Goal: Information Seeking & Learning: Check status

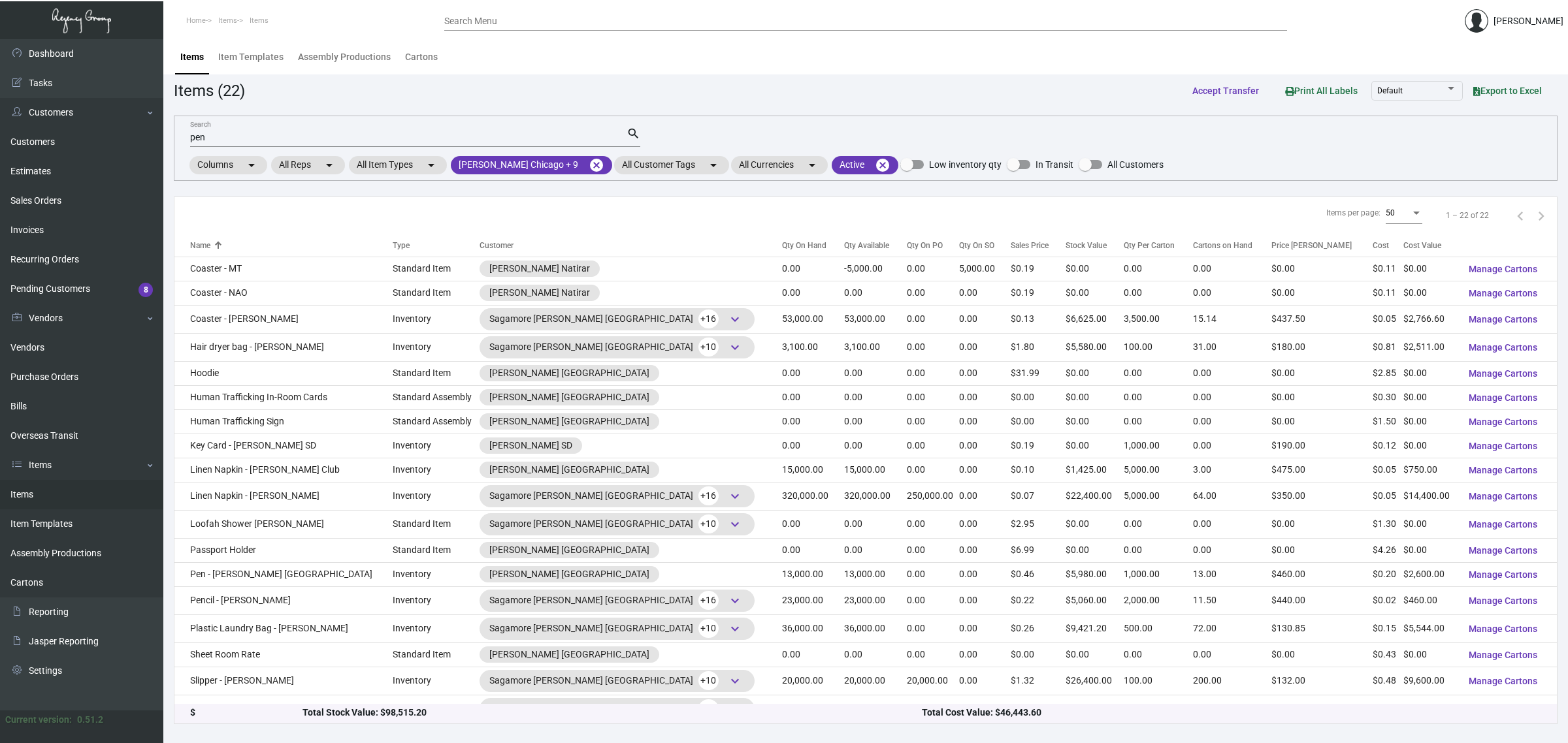
click at [782, 245] on div "Qty On Hand" at bounding box center [804, 245] width 45 height 12
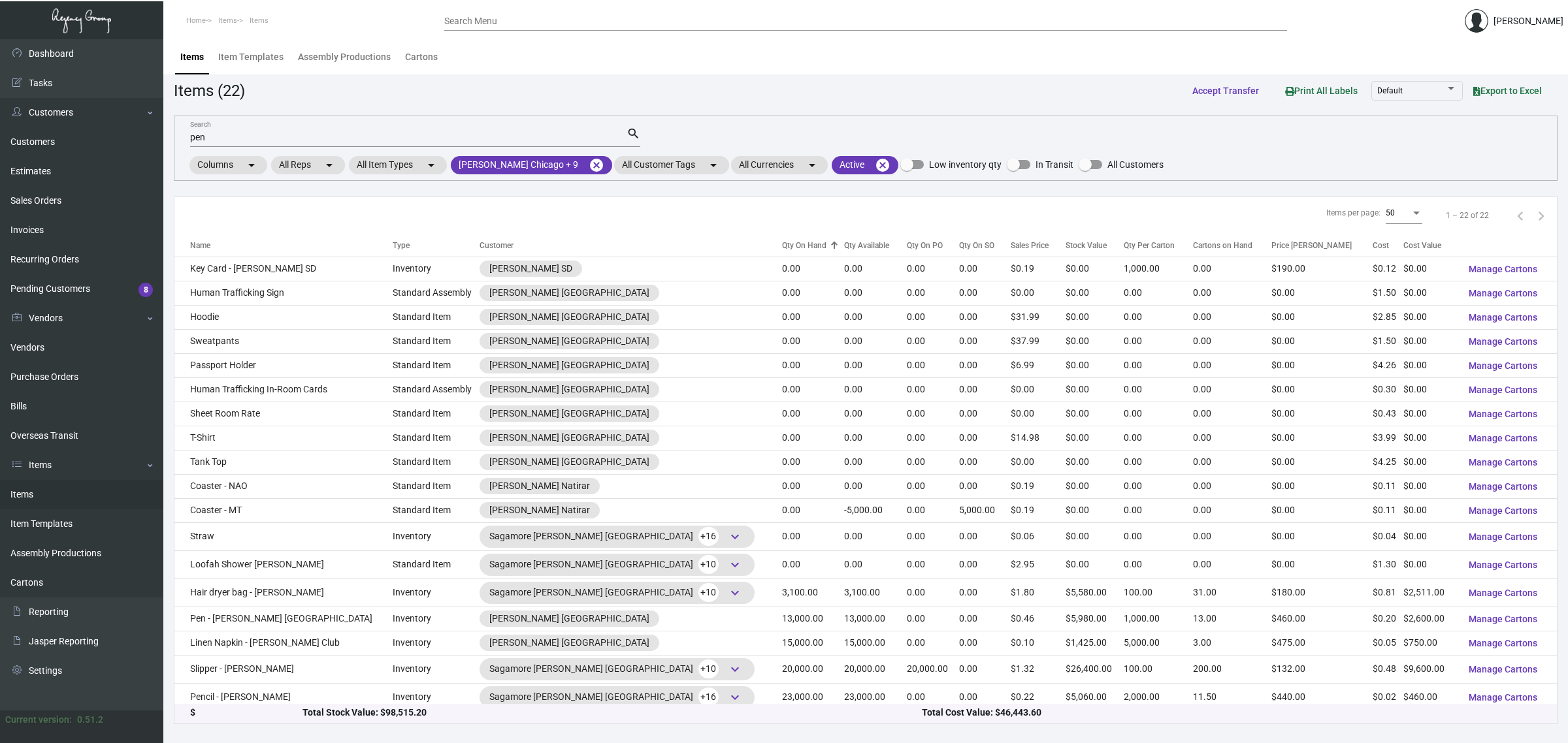
click at [782, 245] on div "Qty On Hand" at bounding box center [804, 245] width 45 height 12
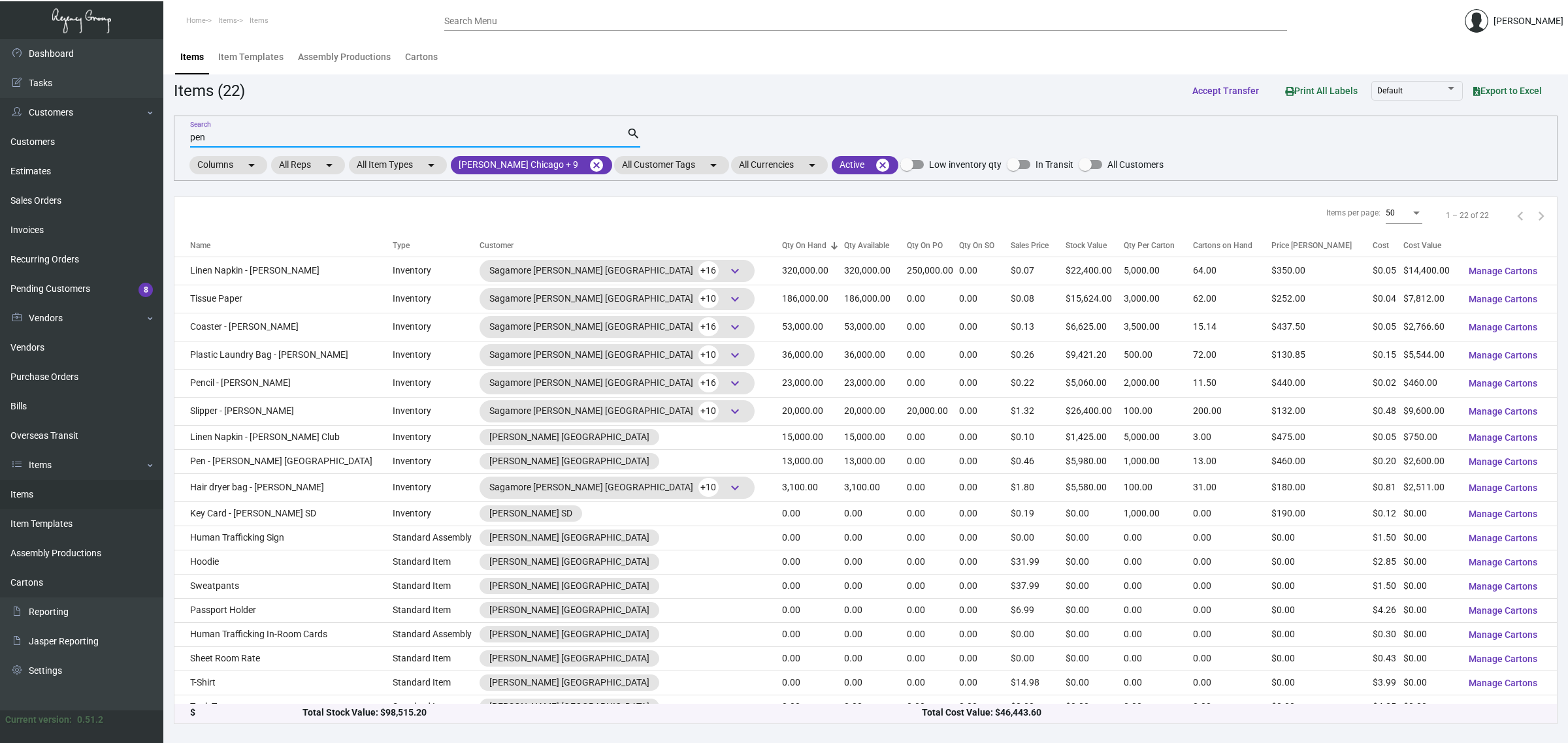
click at [256, 134] on input "pen" at bounding box center [408, 137] width 436 height 11
type input "pen - [PERSON_NAME]"
click at [589, 165] on mat-icon "cancel" at bounding box center [597, 165] width 16 height 16
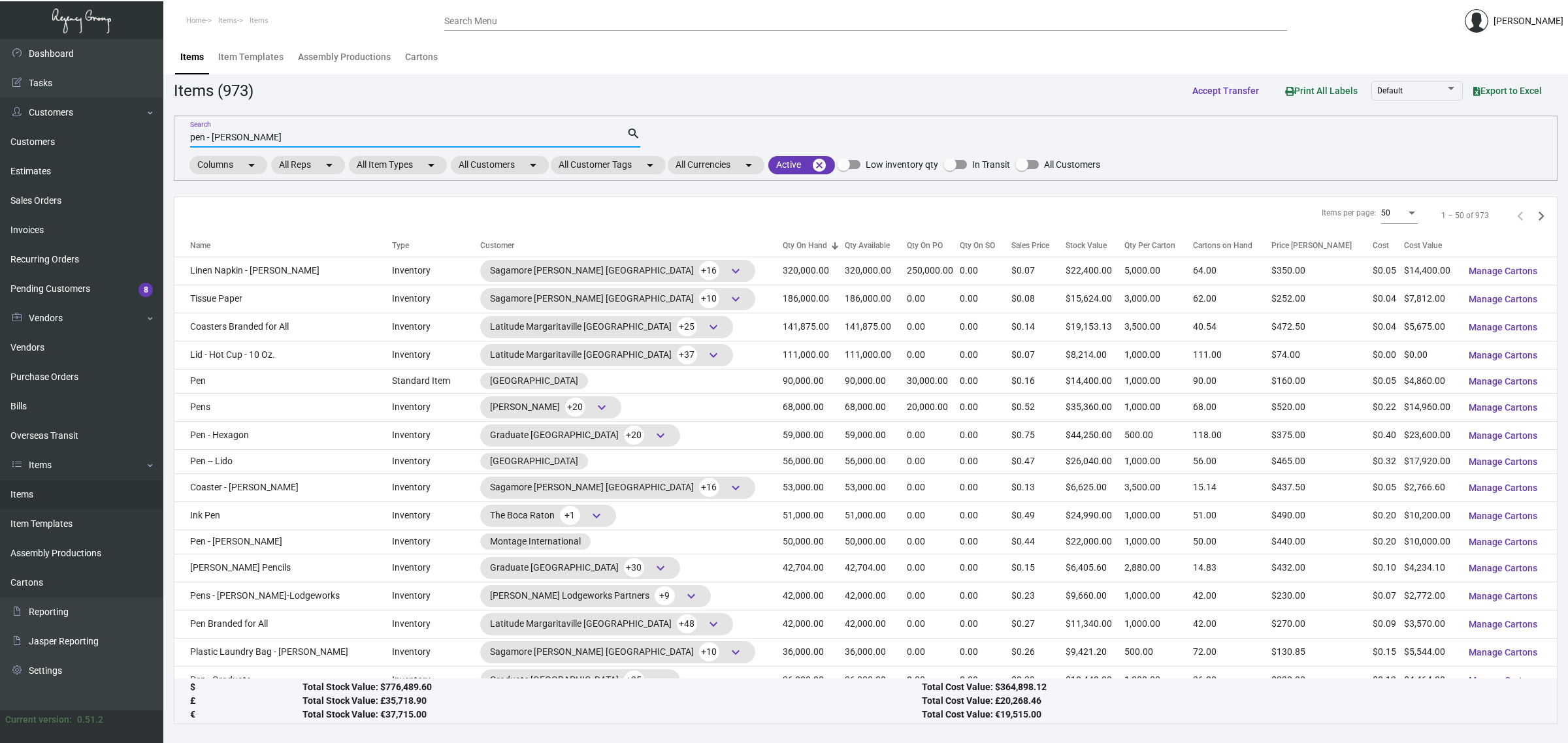
click at [404, 132] on input "pen - [PERSON_NAME]" at bounding box center [408, 137] width 436 height 11
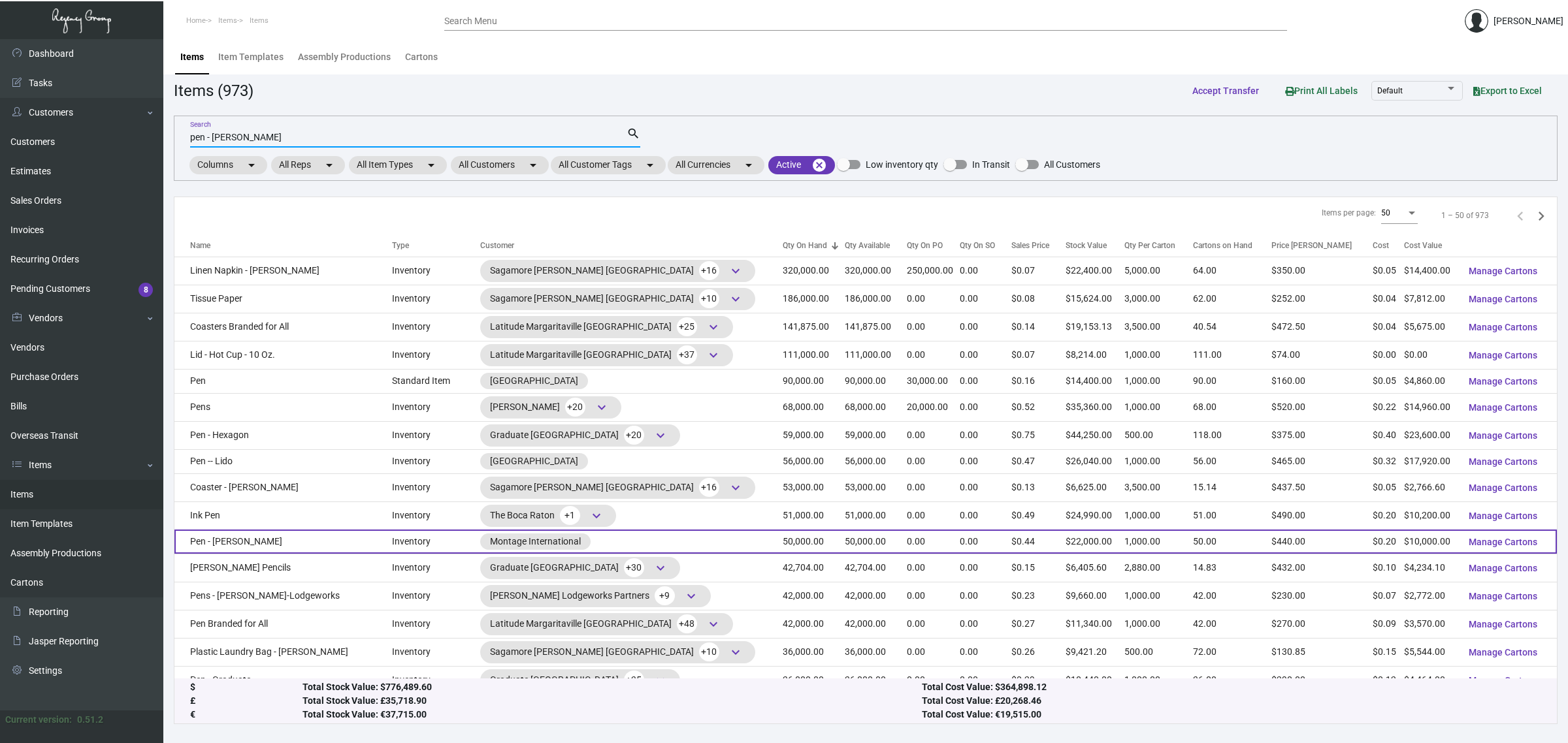
click at [278, 543] on td "Pen - [PERSON_NAME]" at bounding box center [283, 542] width 218 height 24
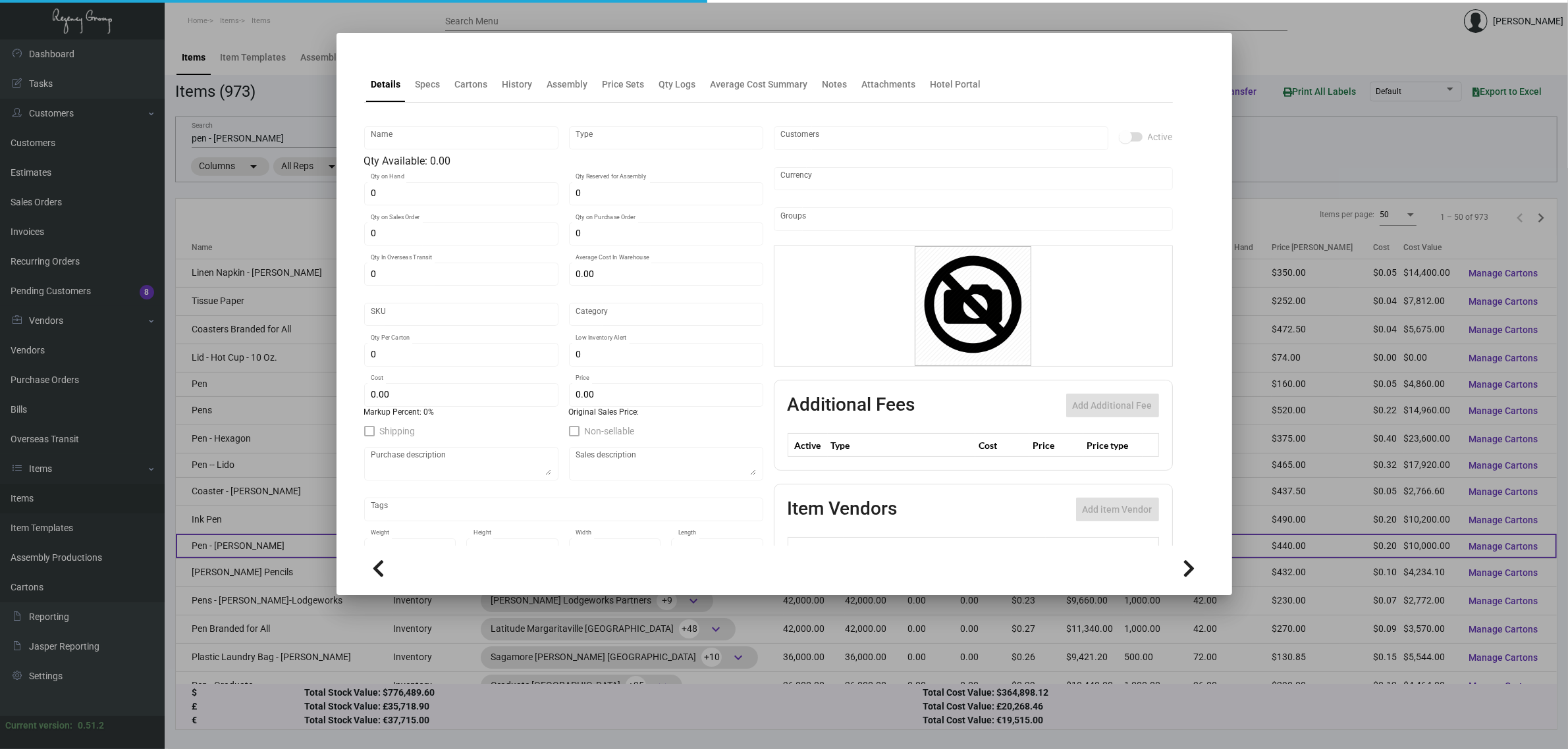
type input "Pen - [PERSON_NAME]"
type input "Inventory"
type input "50,000"
type input "$ 0.20"
type input "Overseas"
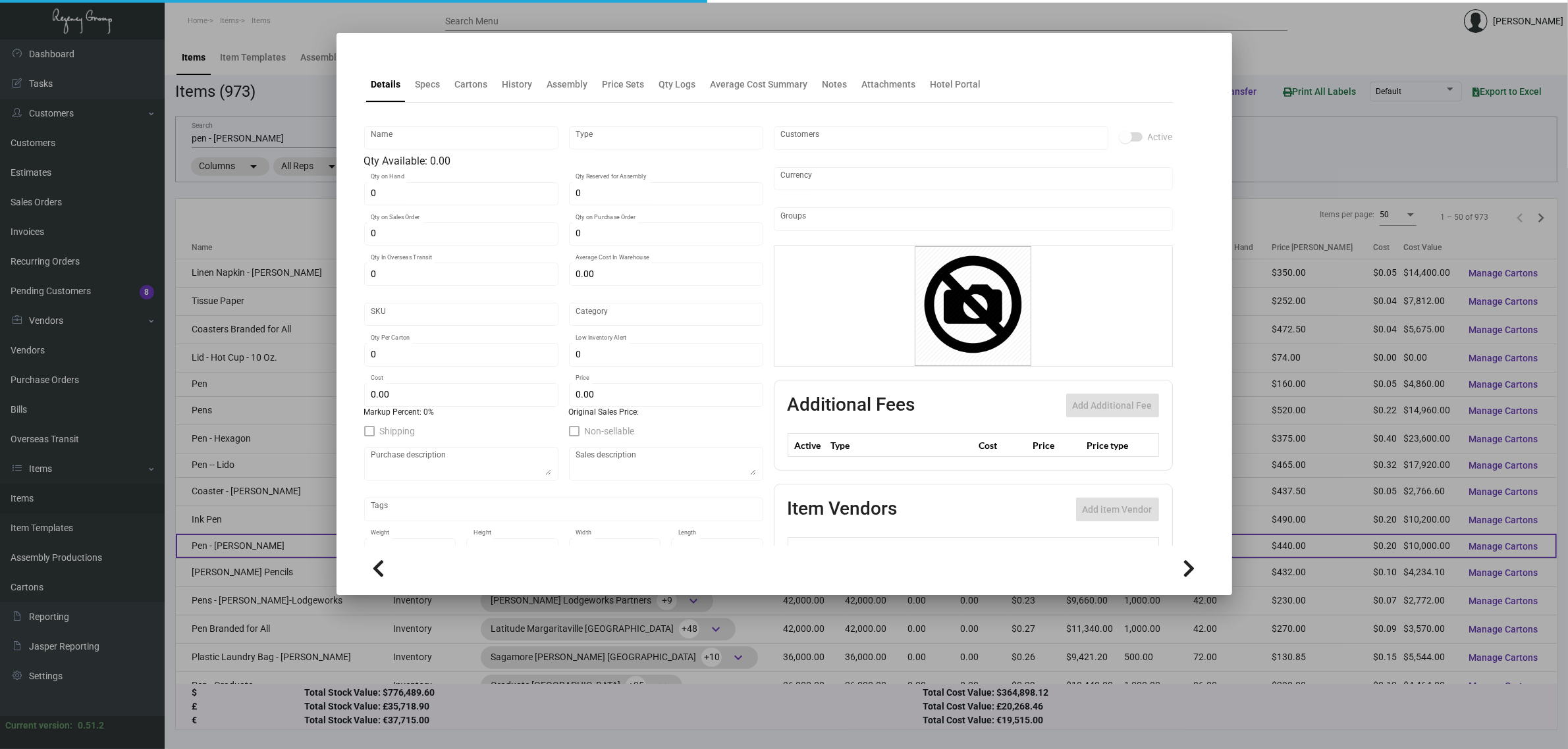
type input "1,000"
type input "$ 0.20"
type input "$ 0.44"
checkbox input "true"
type input "United States Dollar $"
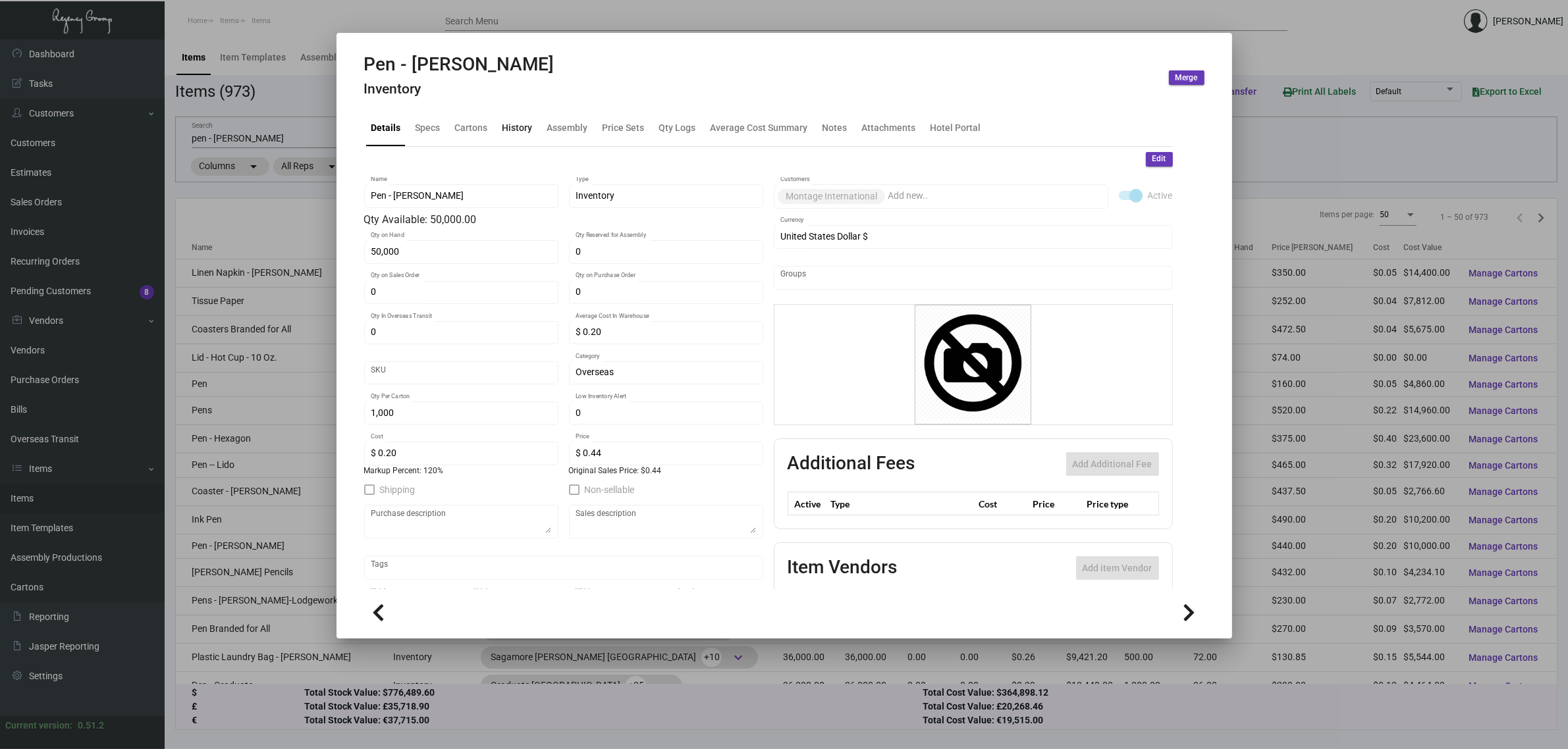
click at [519, 129] on div "History" at bounding box center [518, 128] width 30 height 14
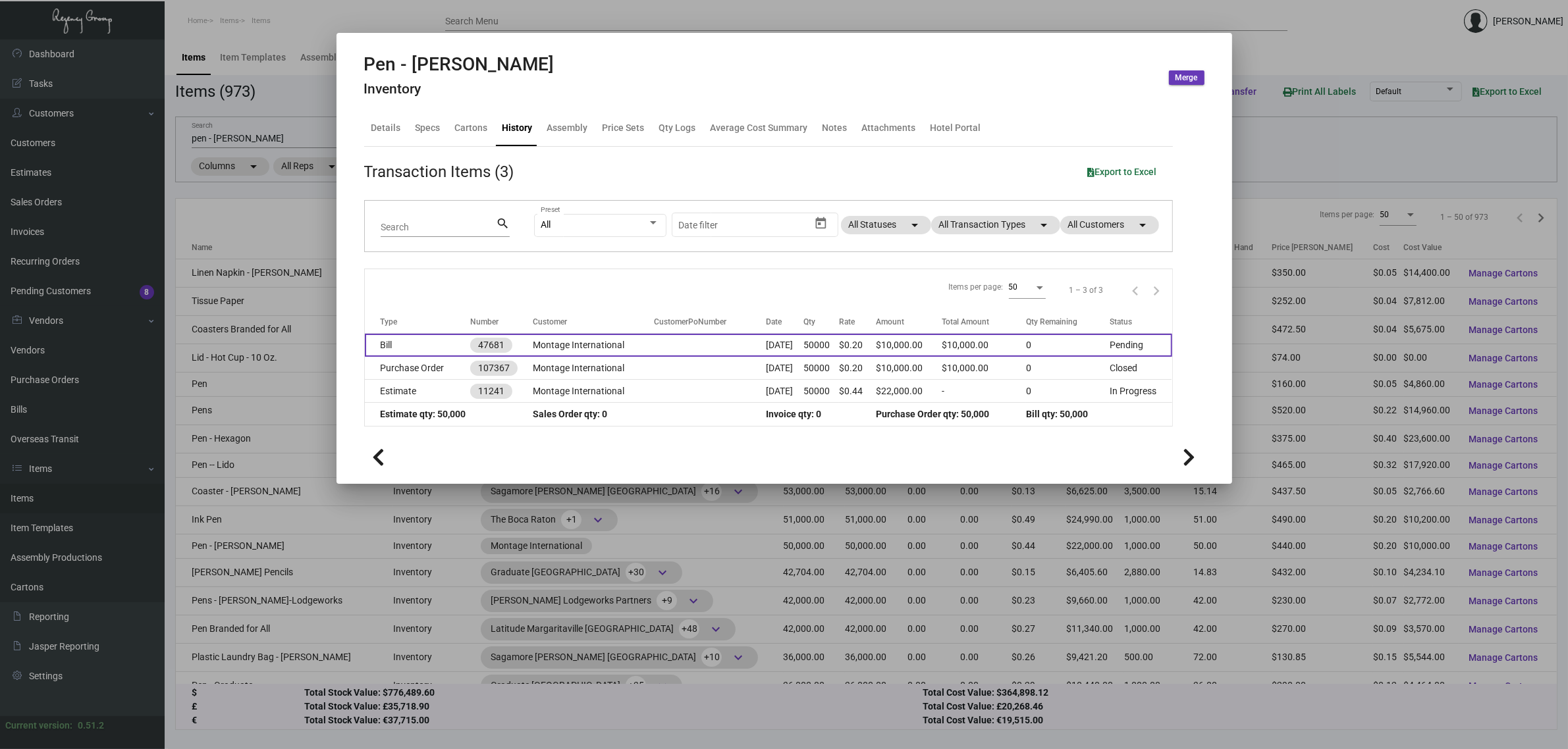
click at [604, 351] on td "Montage International" at bounding box center [594, 345] width 121 height 23
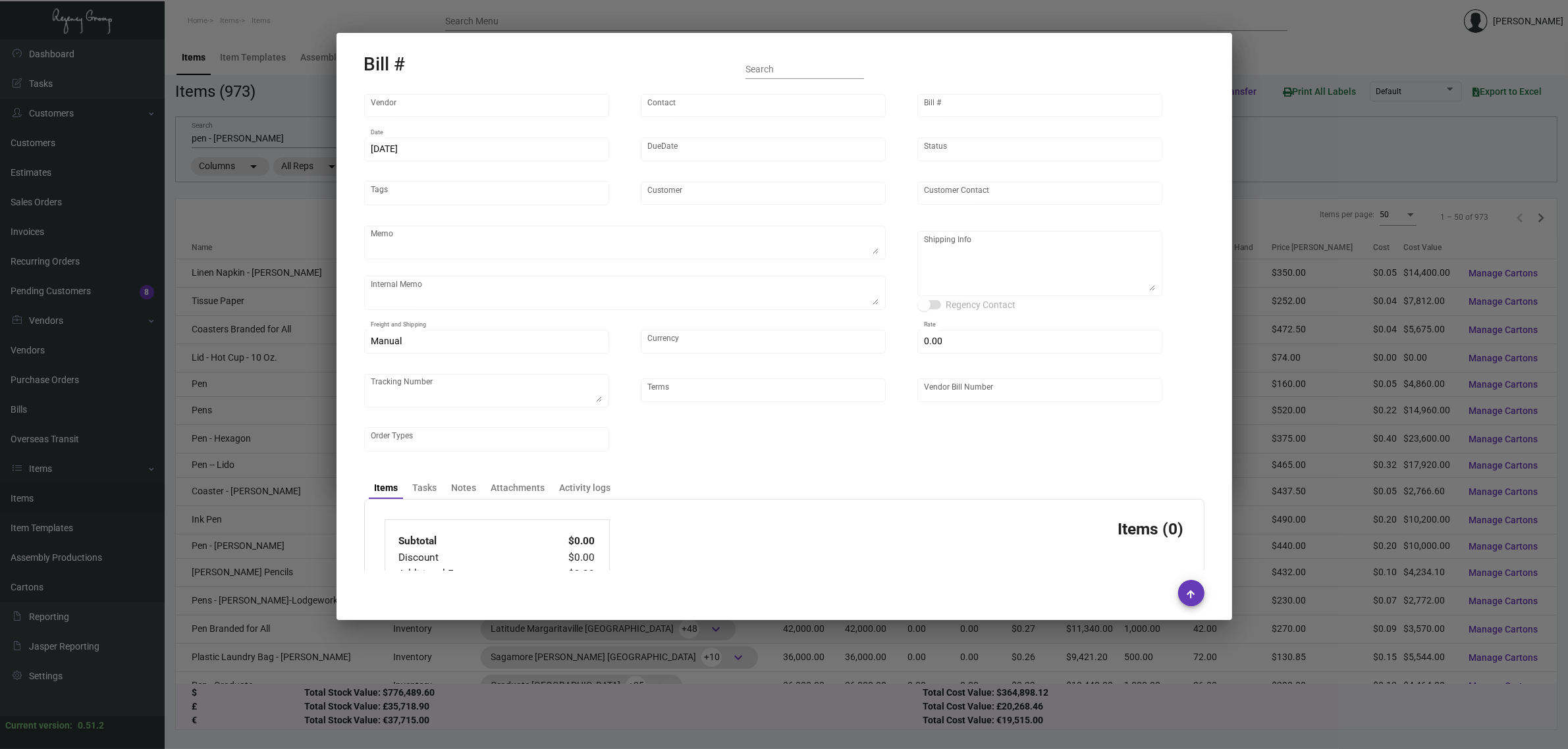
type input "Hangzhou [PERSON_NAME] Leisure Product Co. LTD"
type input "[PERSON_NAME]"
type input "47681"
type input "[DATE]"
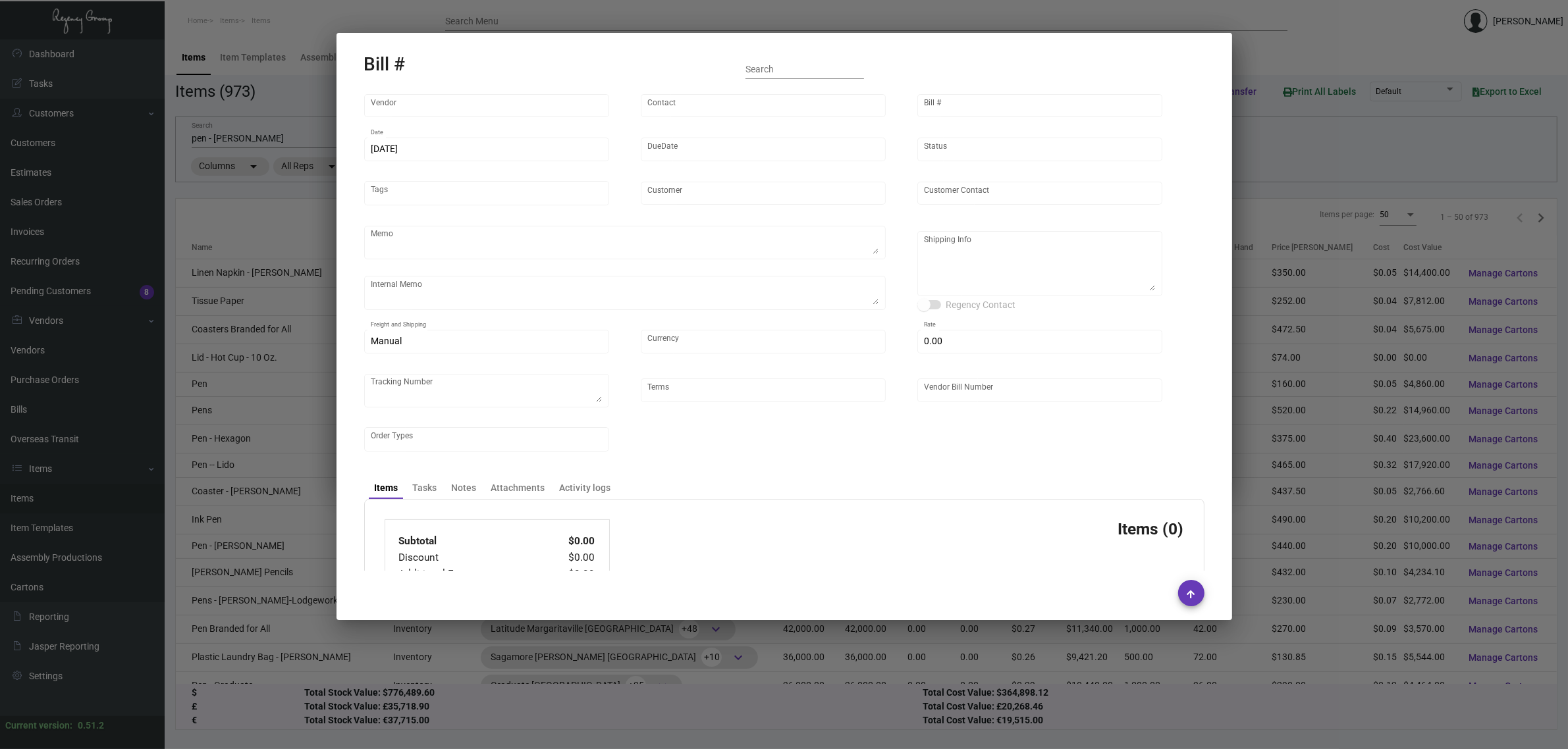
type input "Montage International"
type textarea "[DATE] - The pen sample was dropped off to [PERSON_NAME]. Pending approval. 10/…"
type textarea "Regency Group NJ - [PERSON_NAME] [STREET_ADDRESS]"
type input "United States Dollar $"
type input "$ 0.00"
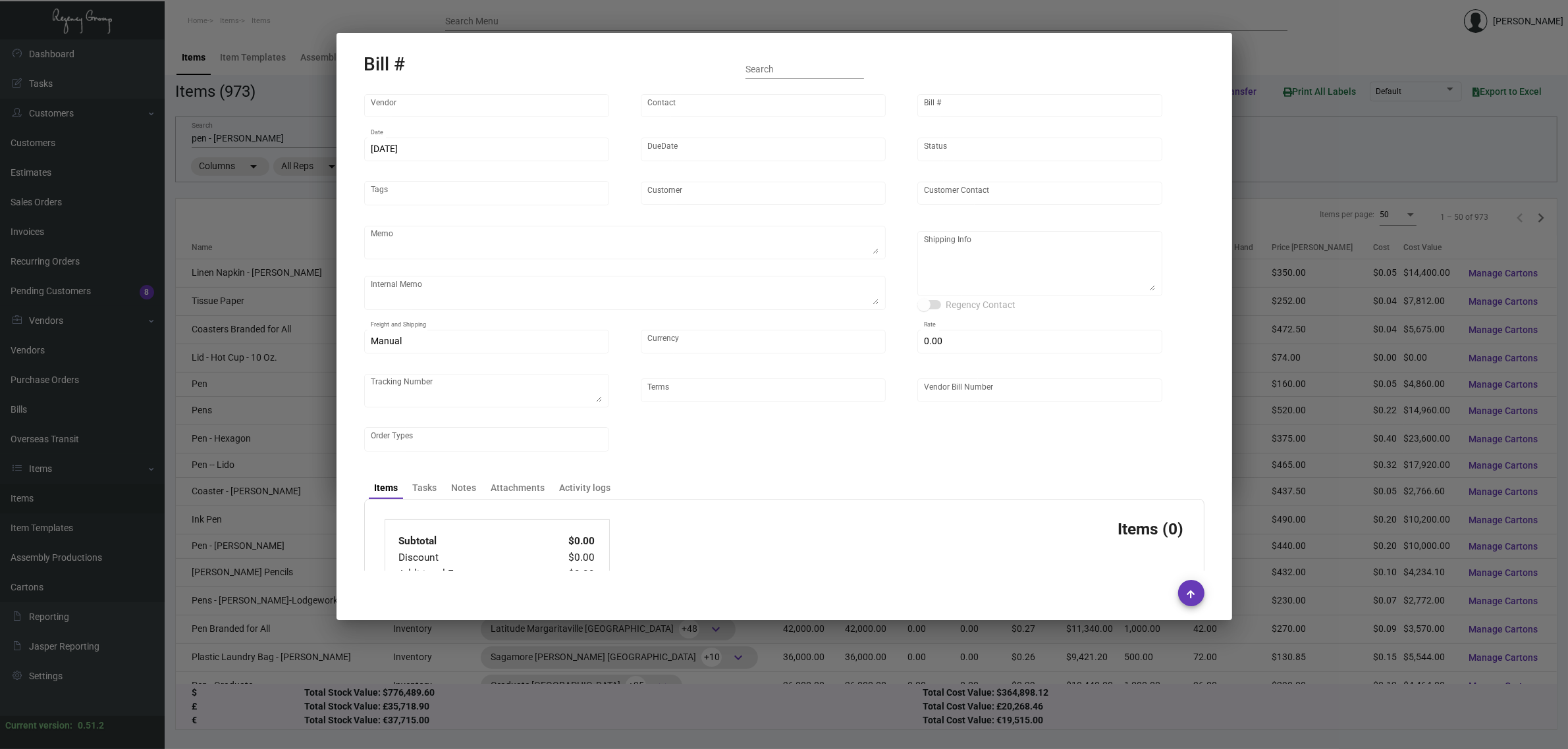
type textarea "738567A"
type input "Net 30"
type input "20241210_1-107367"
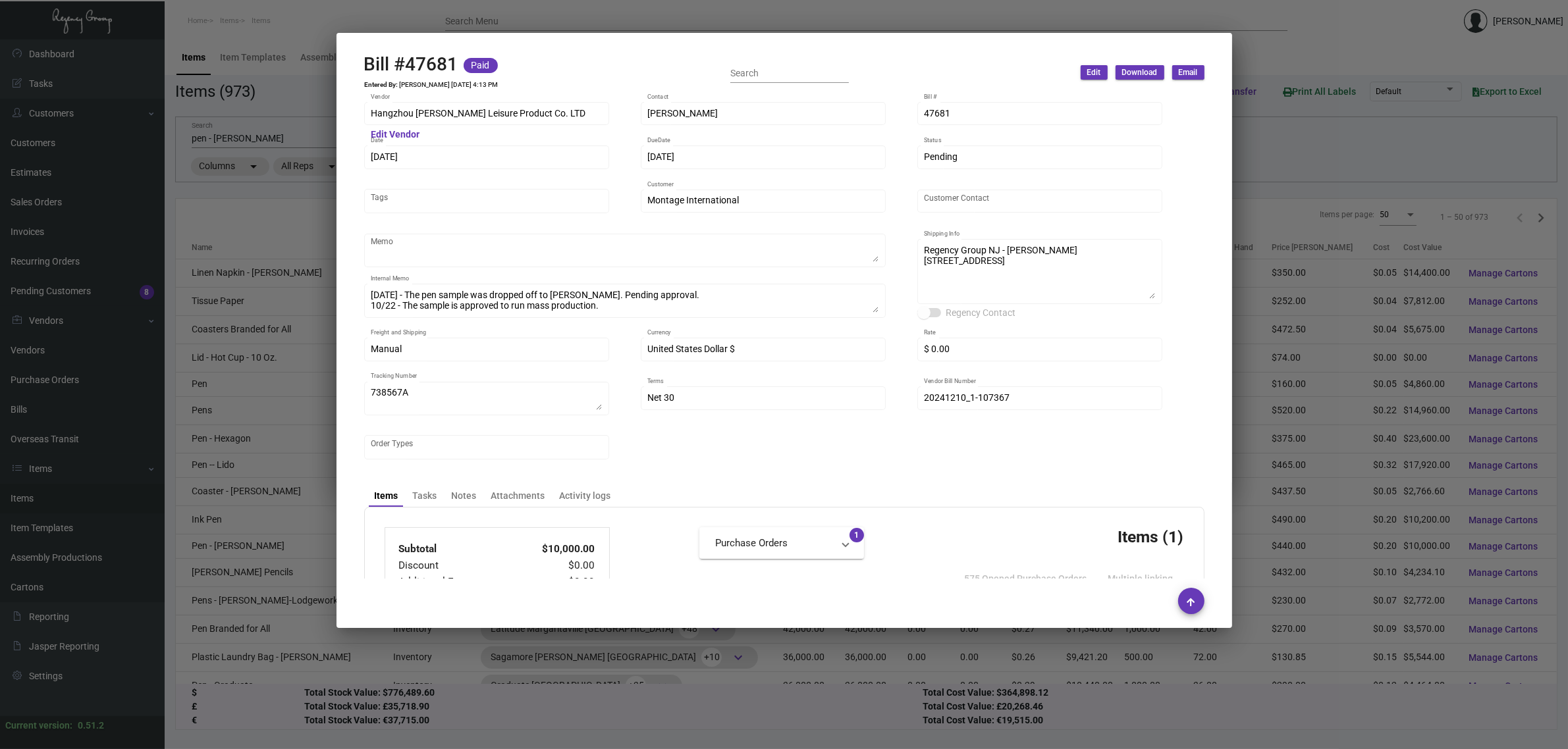
click at [262, 154] on div at bounding box center [784, 374] width 1568 height 749
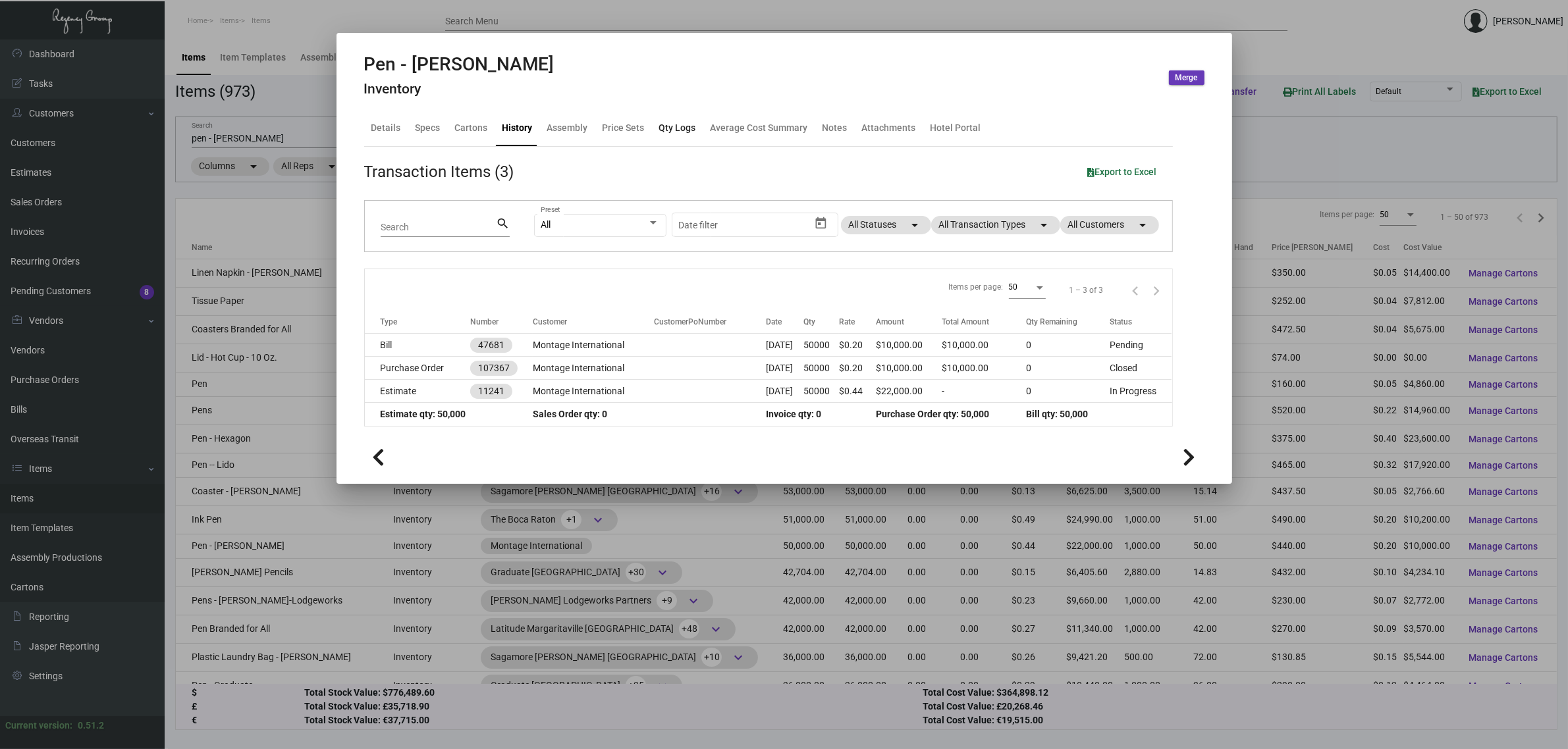
click at [679, 119] on div "Qty Logs" at bounding box center [678, 129] width 47 height 31
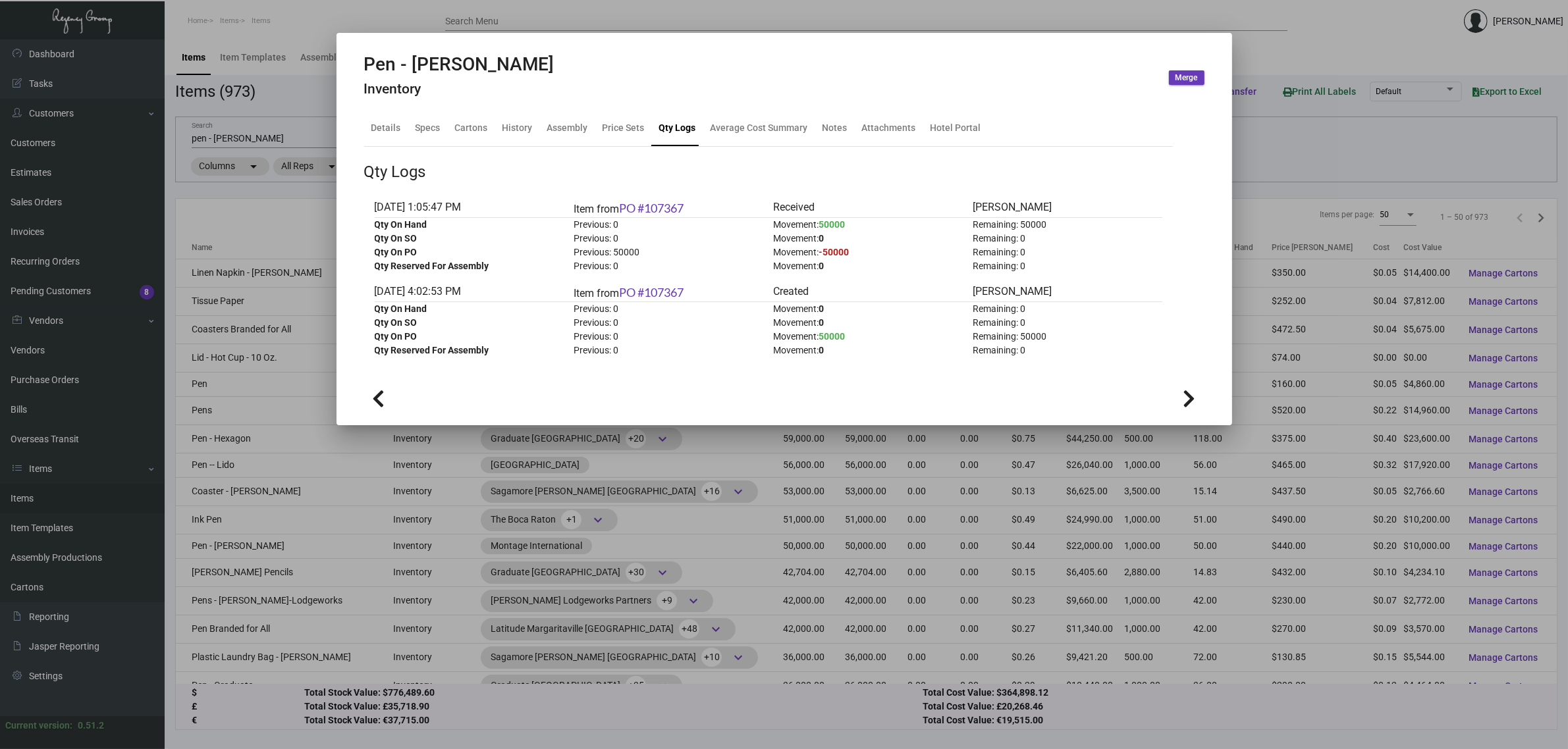
click at [297, 148] on div at bounding box center [784, 374] width 1568 height 749
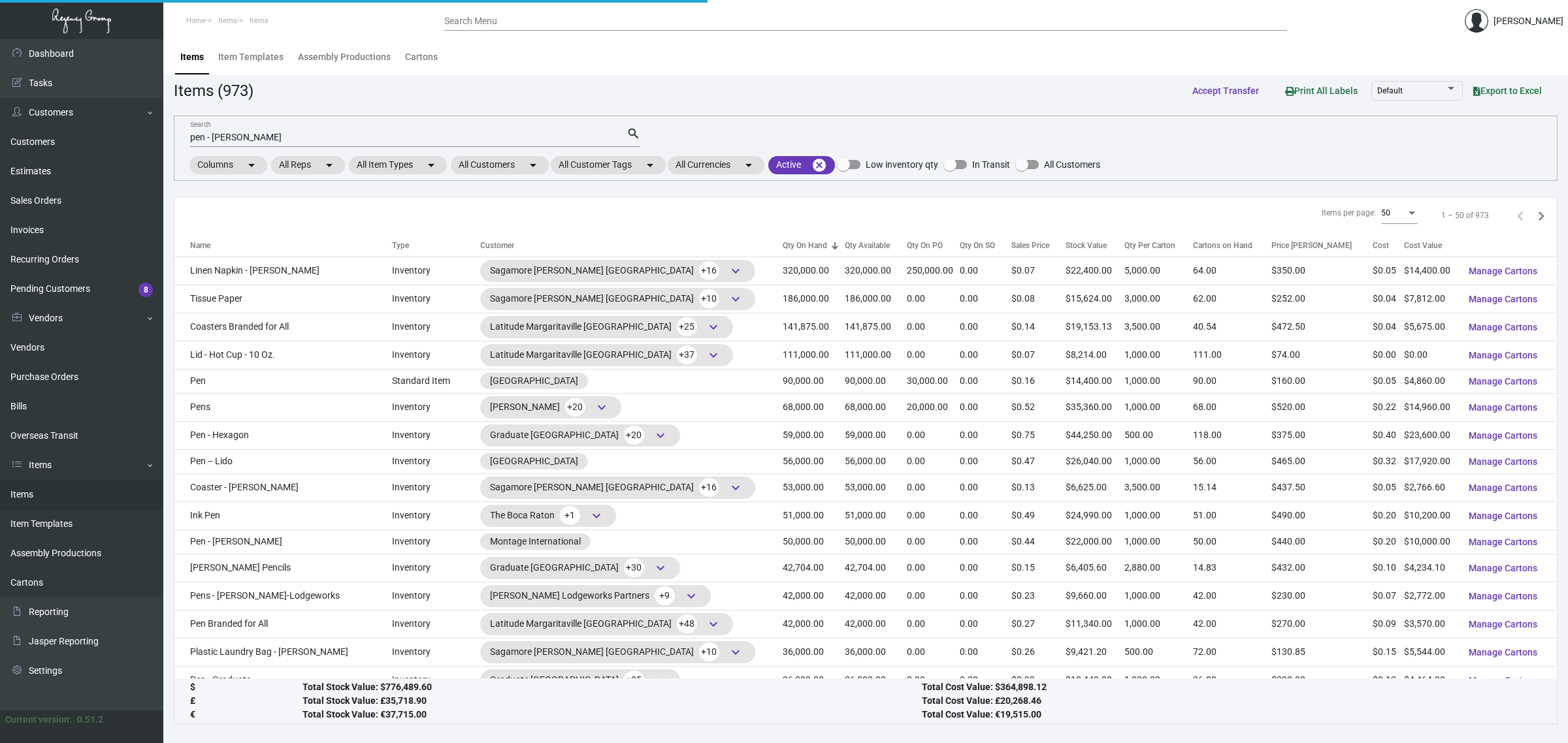
click at [286, 138] on input "pen - [PERSON_NAME]" at bounding box center [408, 137] width 436 height 11
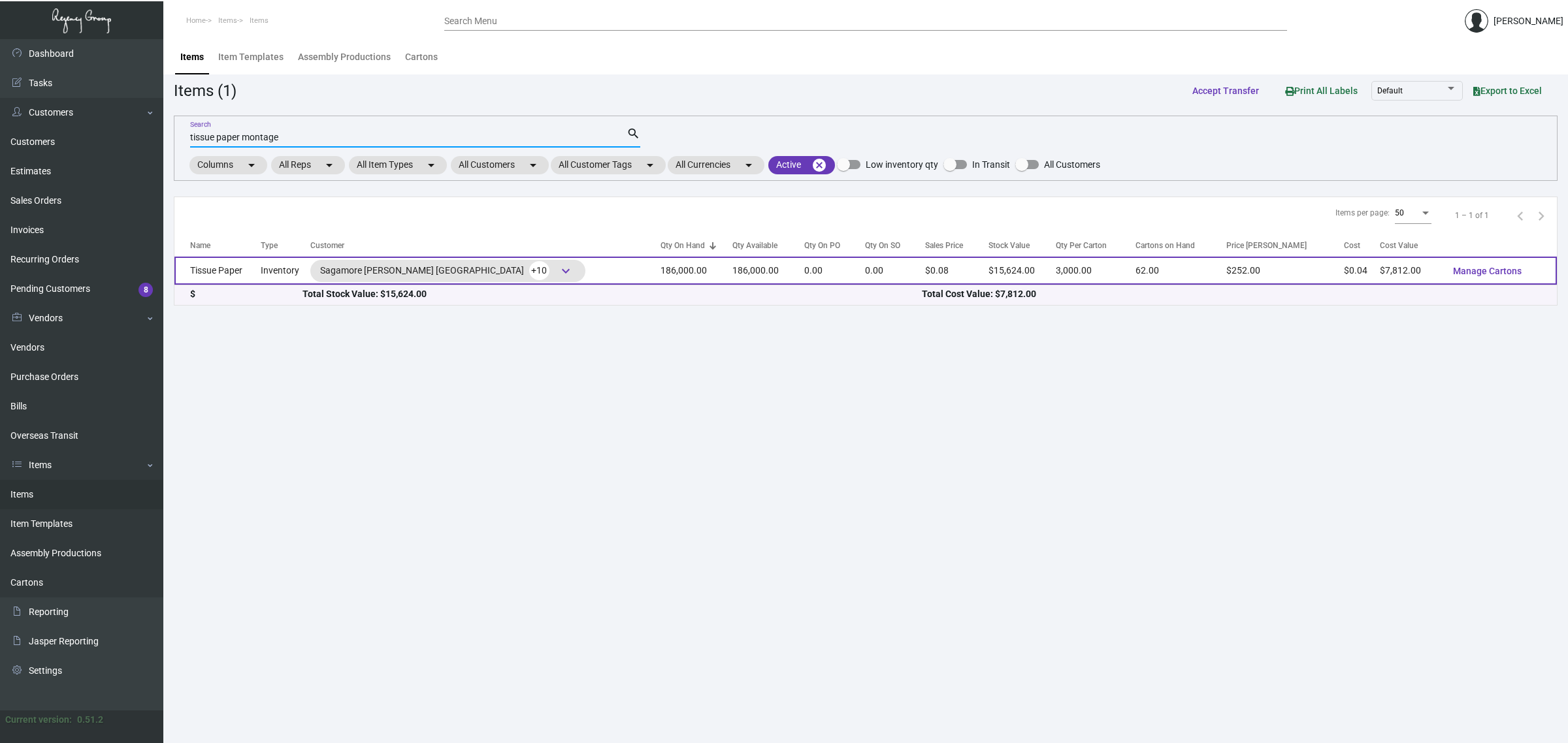
type input "tissue paper montage"
click at [865, 273] on td "0.00" at bounding box center [895, 271] width 60 height 28
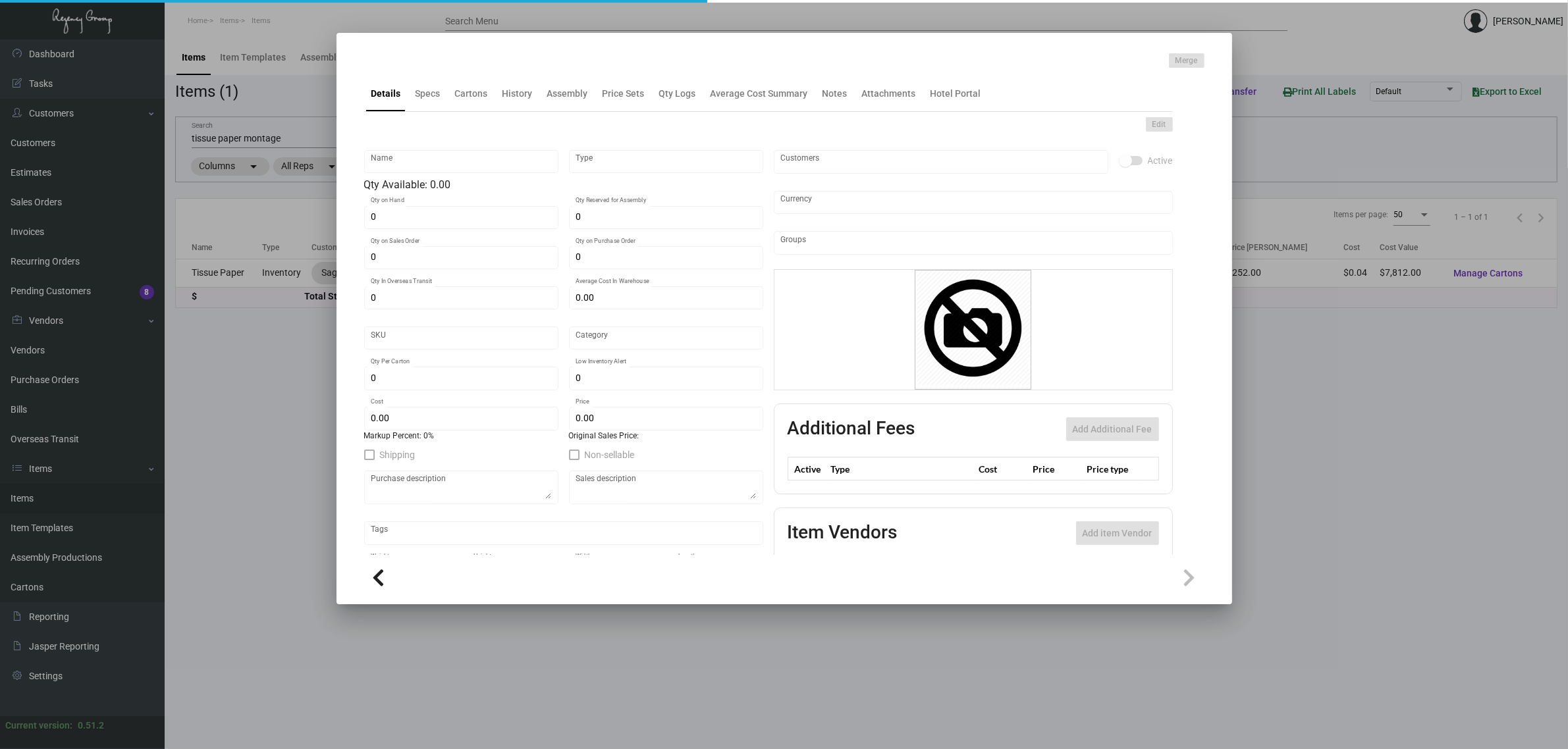
type input "Tissue Paper"
type input "Inventory"
type input "186,000"
type input "$ 0.045"
type input "Overseas"
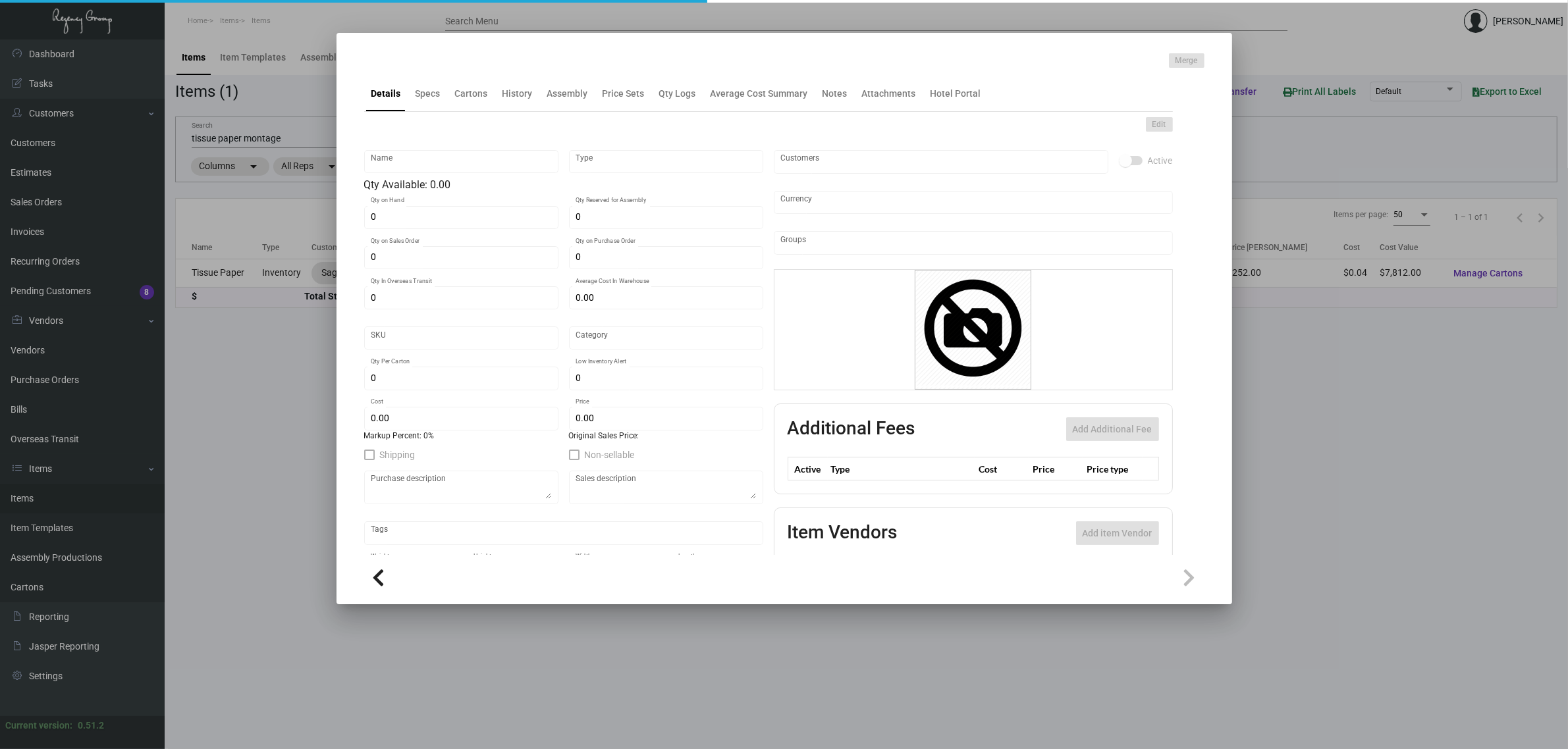
type input "3,000"
type input "$ 0.042"
type input "$ 0.084"
checkbox input "true"
type input "United States Dollar $"
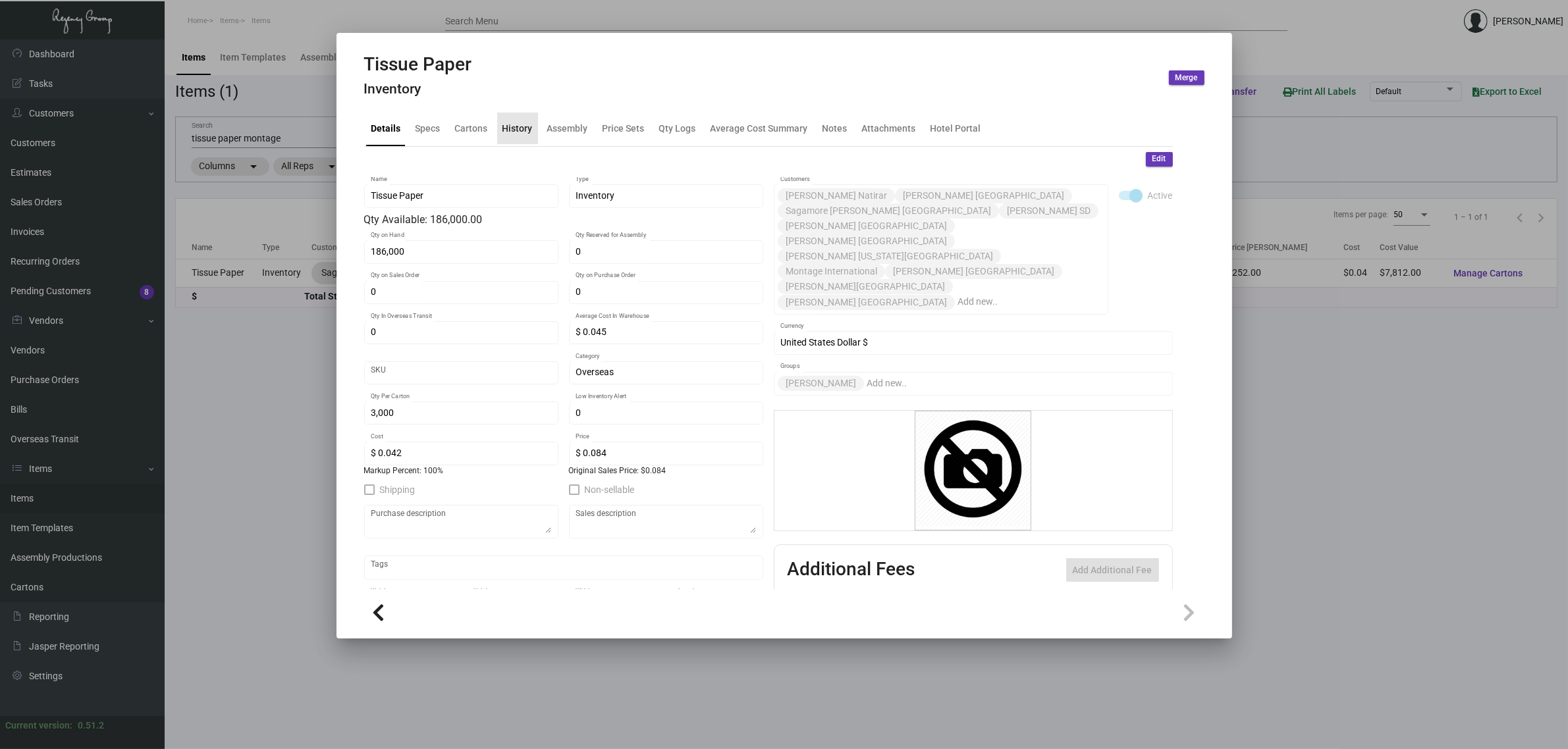
click at [521, 122] on div "History" at bounding box center [518, 128] width 30 height 14
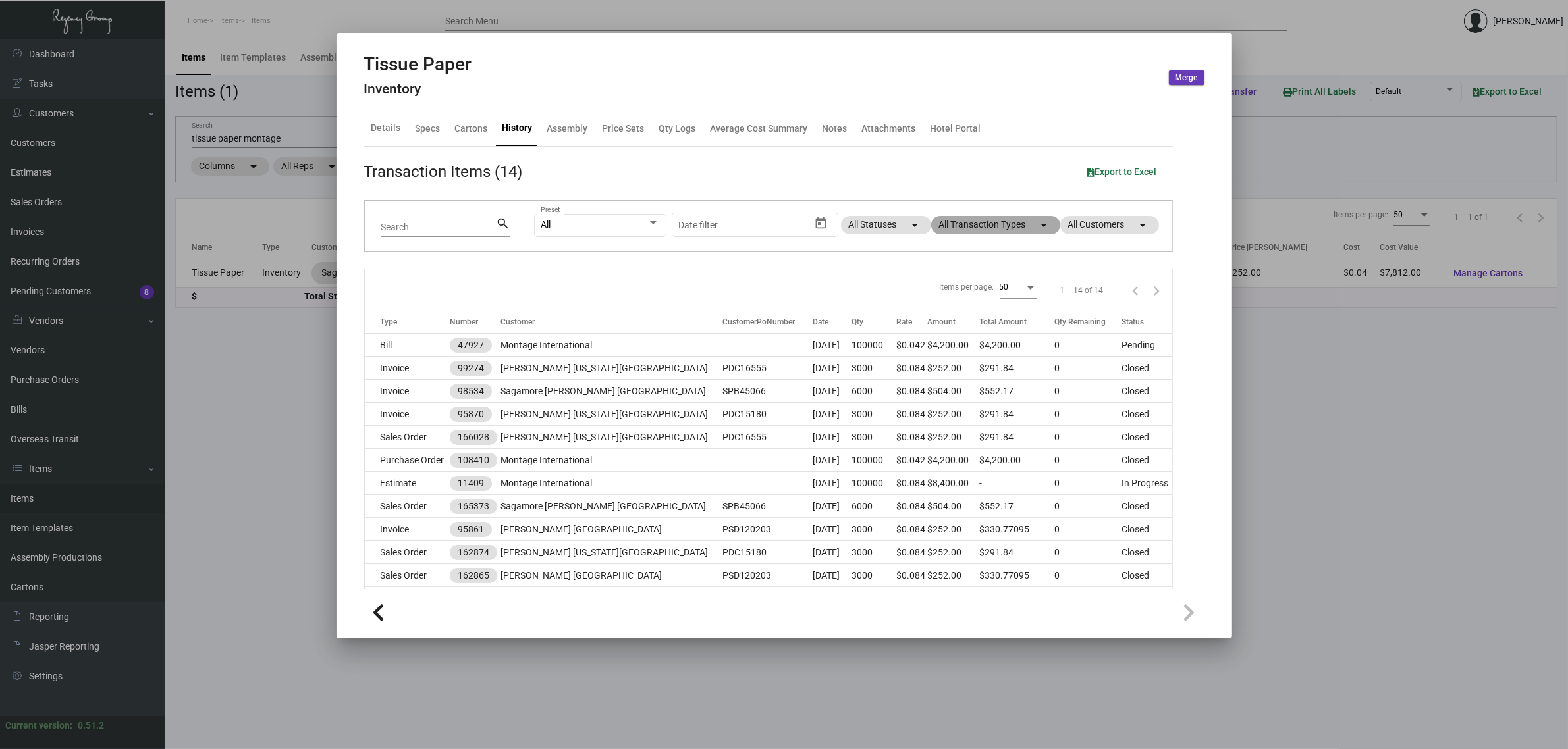
click at [1016, 222] on mat-chip "All Transaction Types arrow_drop_down" at bounding box center [996, 225] width 129 height 19
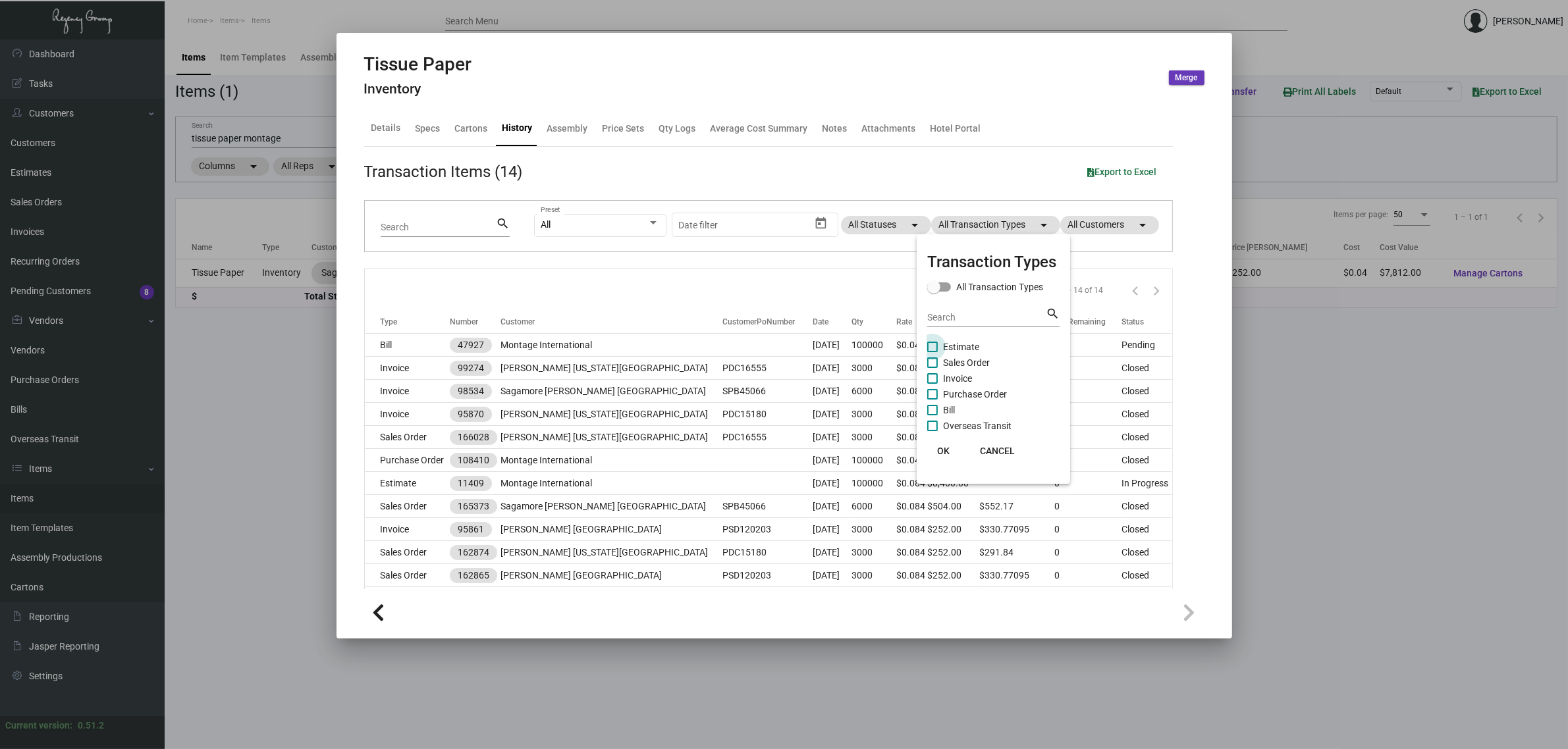
click at [960, 350] on span "Estimate" at bounding box center [961, 347] width 36 height 16
click at [933, 352] on input "Estimate" at bounding box center [932, 352] width 1 height 1
checkbox input "true"
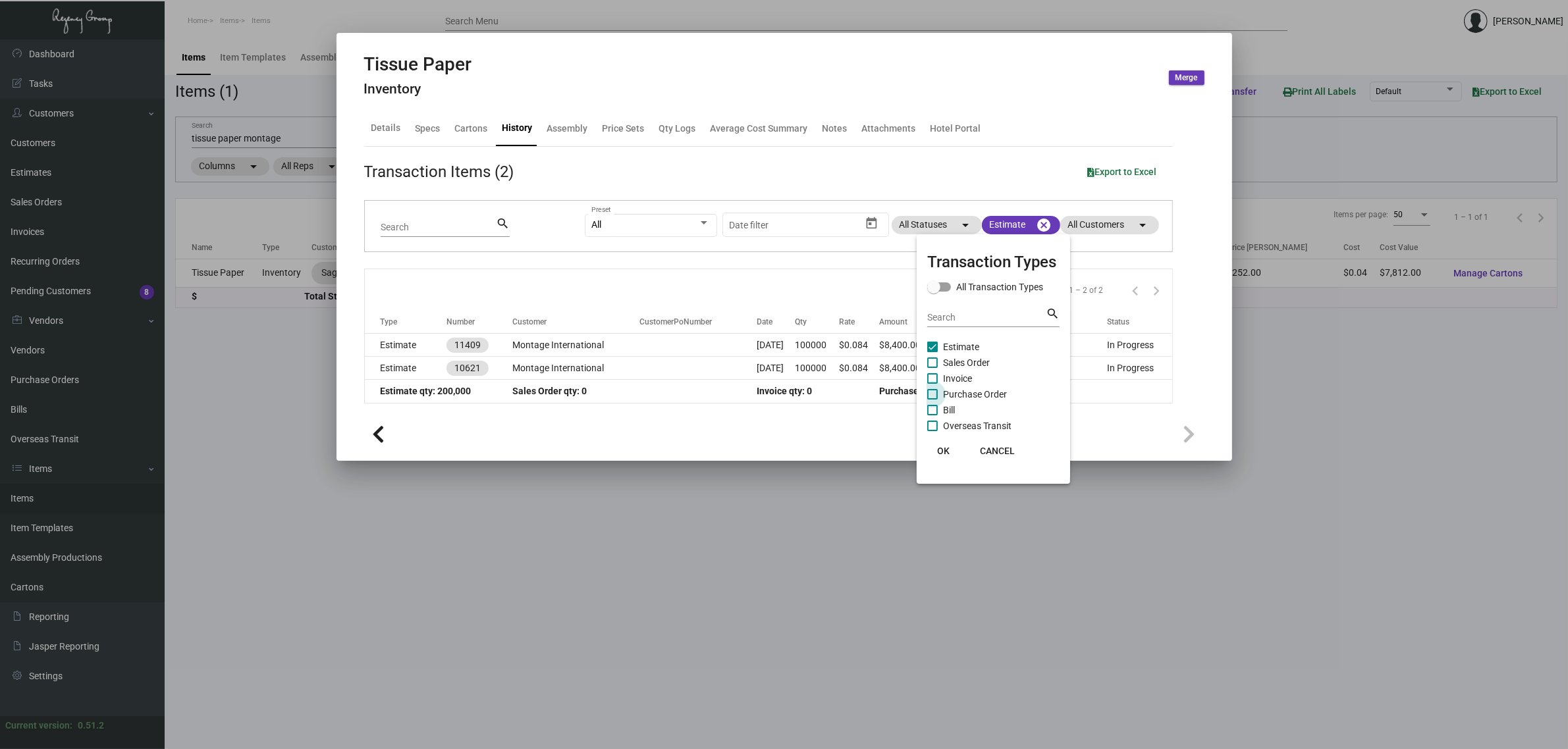
click at [987, 388] on span "Purchase Order" at bounding box center [974, 394] width 64 height 16
click at [933, 400] on input "Purchase Order" at bounding box center [932, 400] width 1 height 1
checkbox input "true"
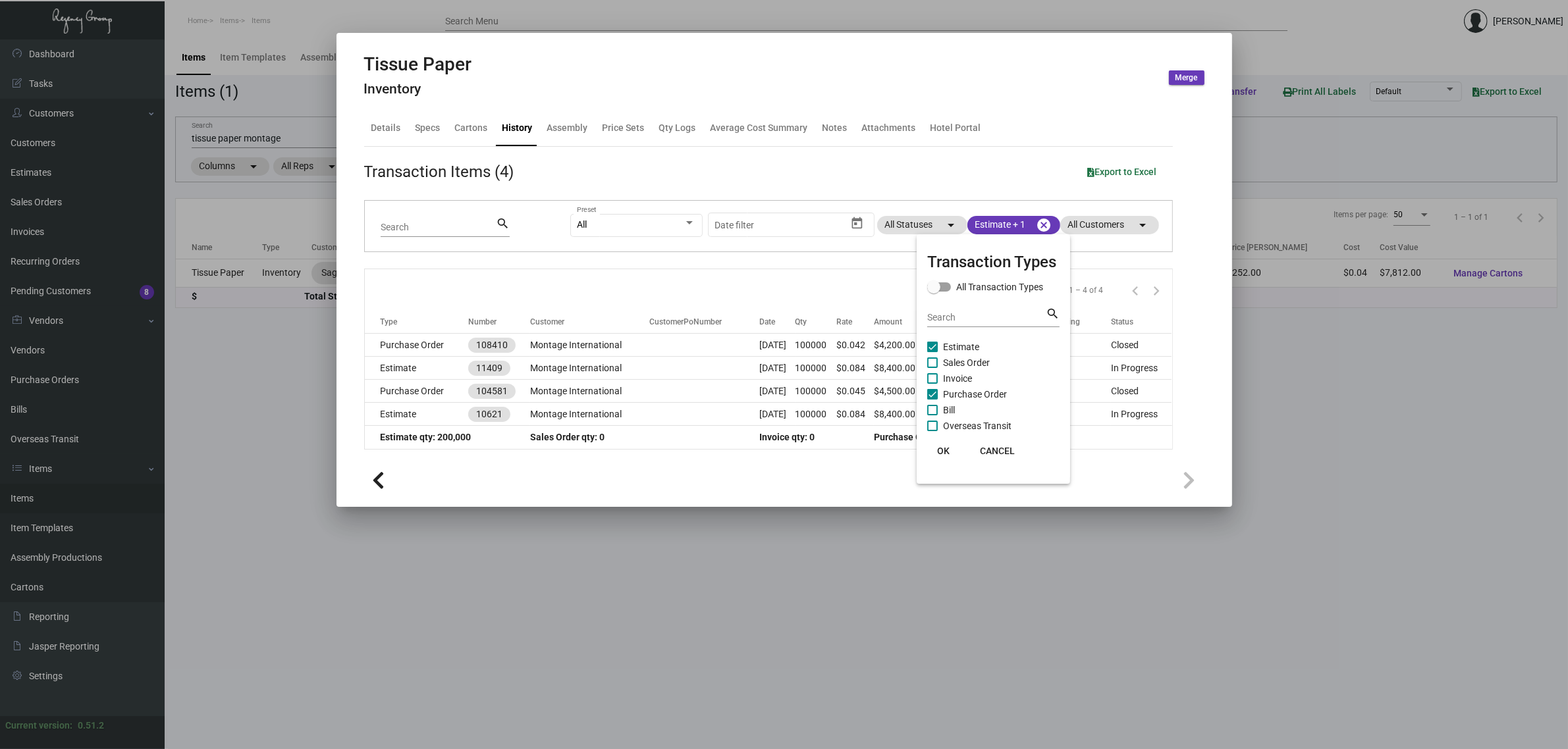
click at [689, 288] on div at bounding box center [784, 374] width 1568 height 749
click at [993, 221] on mat-chip "Estimate + 1 cancel" at bounding box center [1014, 225] width 93 height 19
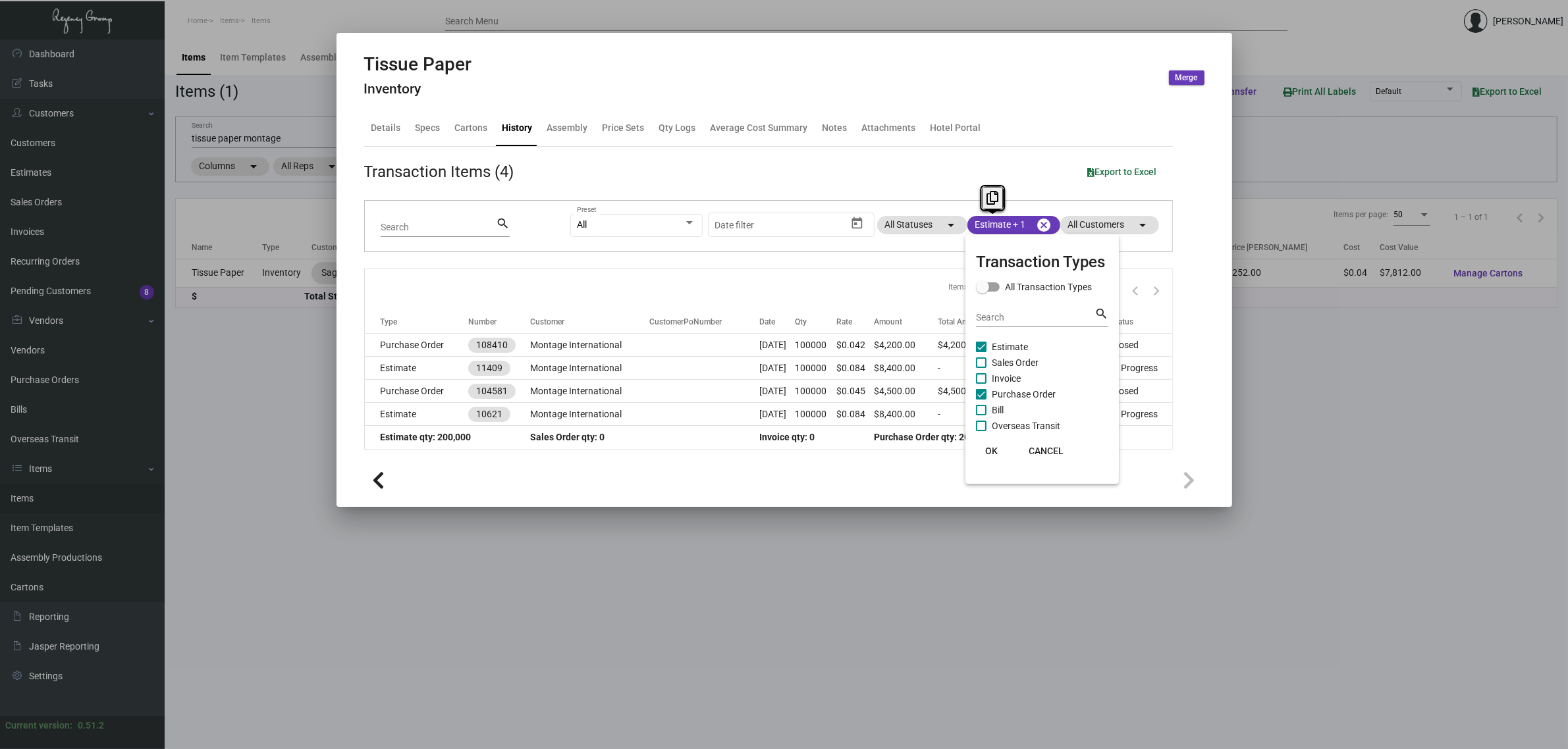
click at [1011, 357] on span "Sales Order" at bounding box center [1015, 363] width 46 height 16
click at [982, 368] on input "Sales Order" at bounding box center [981, 368] width 1 height 1
checkbox input "true"
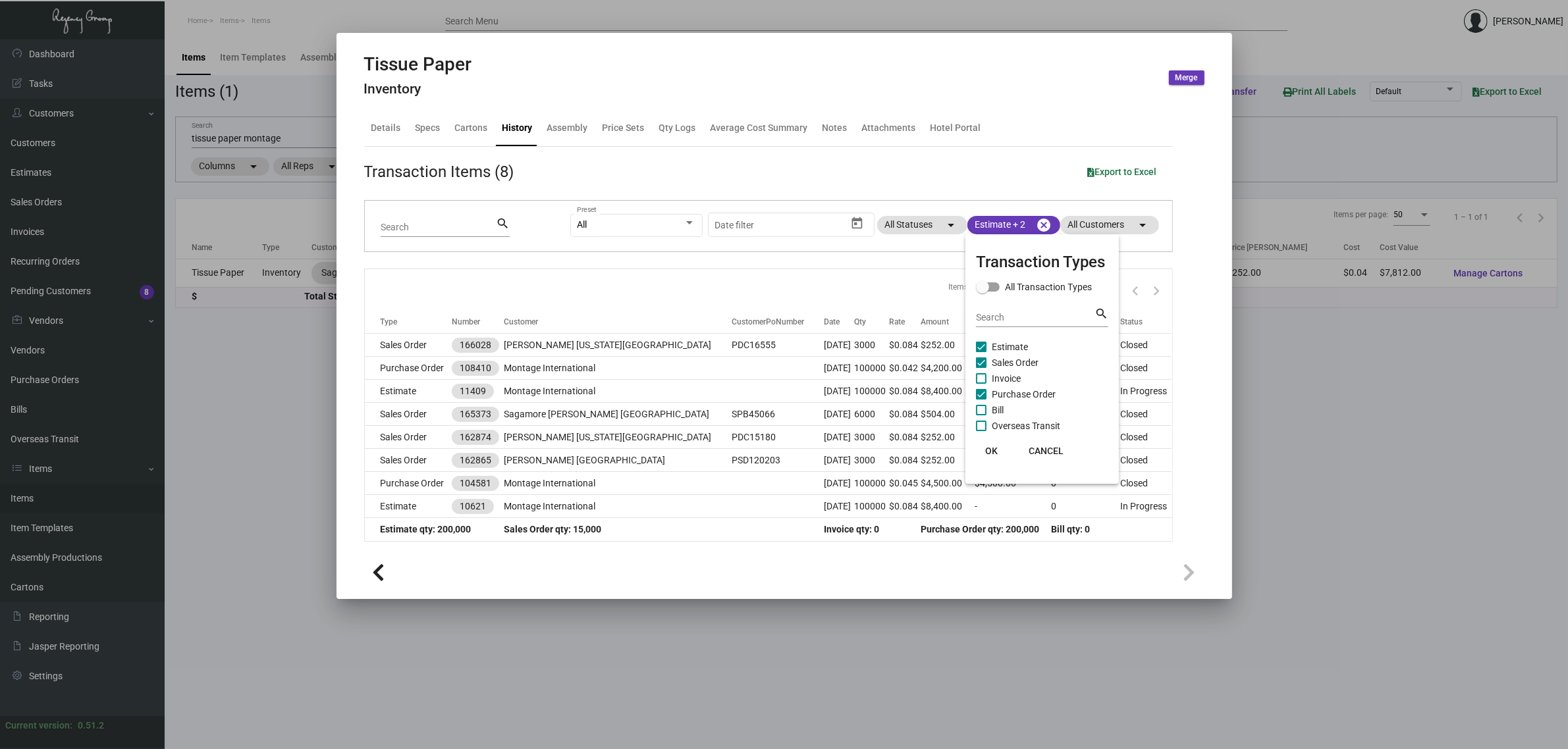
click at [659, 284] on div at bounding box center [784, 374] width 1568 height 749
click at [561, 689] on div at bounding box center [784, 374] width 1568 height 749
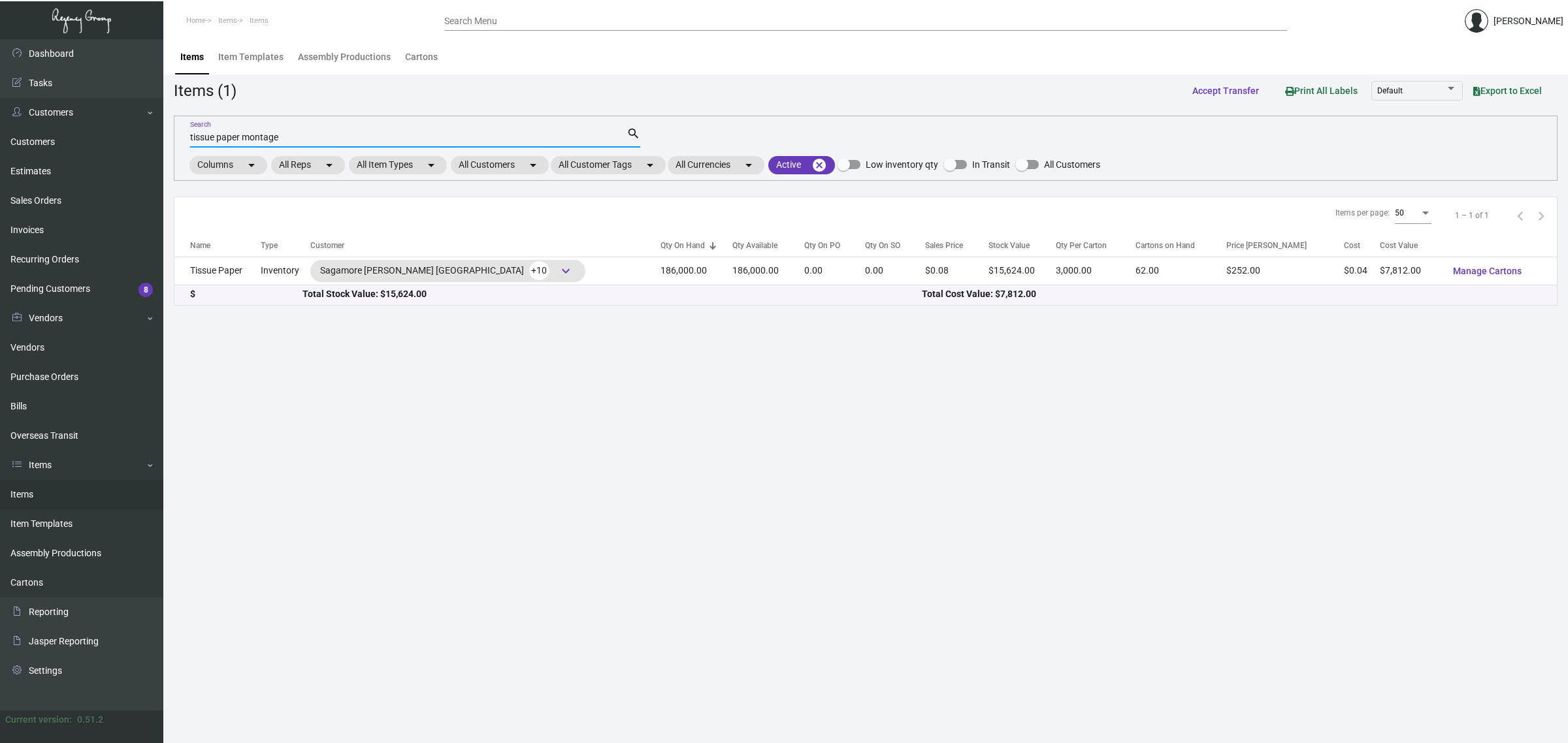
click at [334, 135] on input "tissue paper montage" at bounding box center [408, 137] width 436 height 11
click at [334, 138] on input "tissue paper montage" at bounding box center [408, 137] width 436 height 11
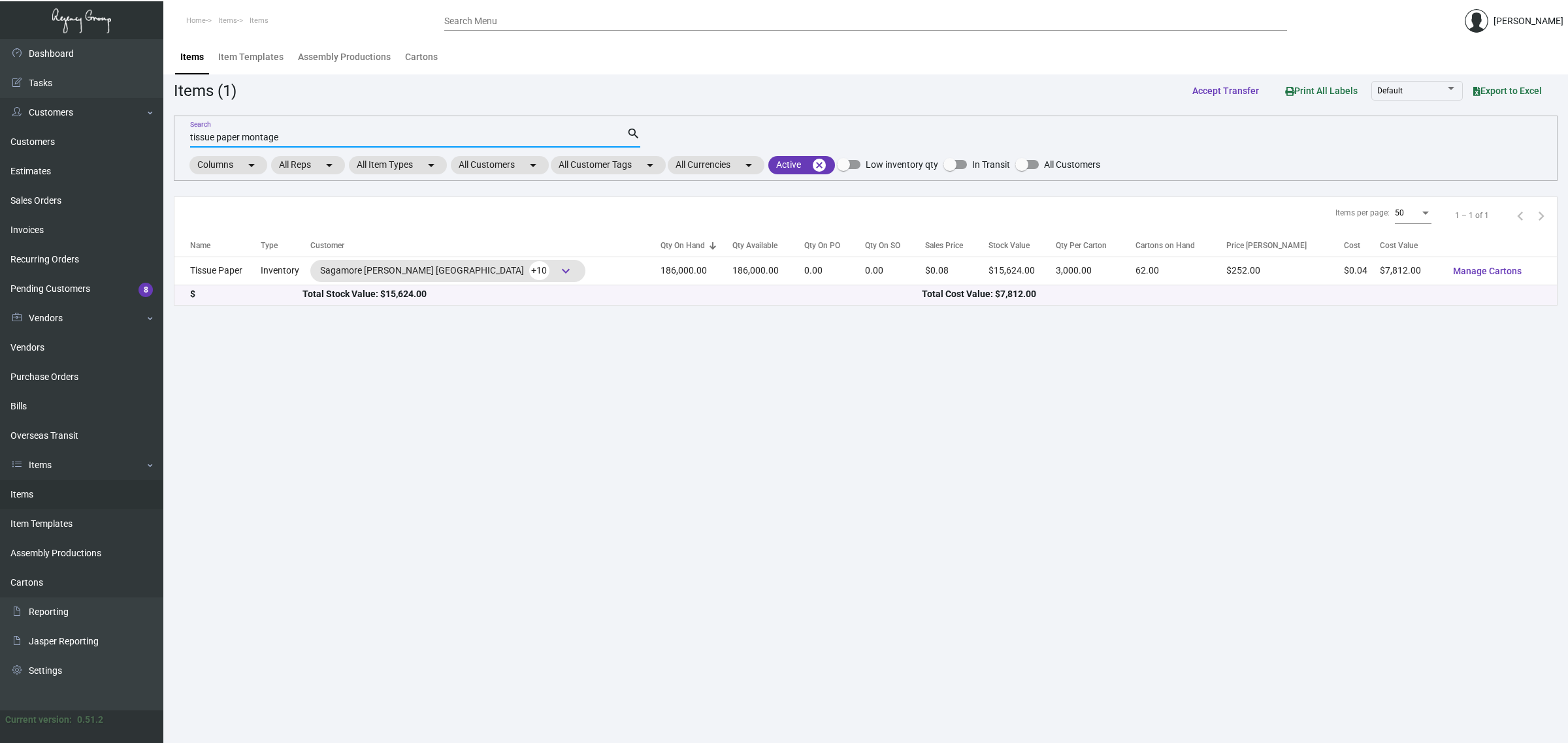
click at [334, 138] on input "tissue paper montage" at bounding box center [408, 137] width 436 height 11
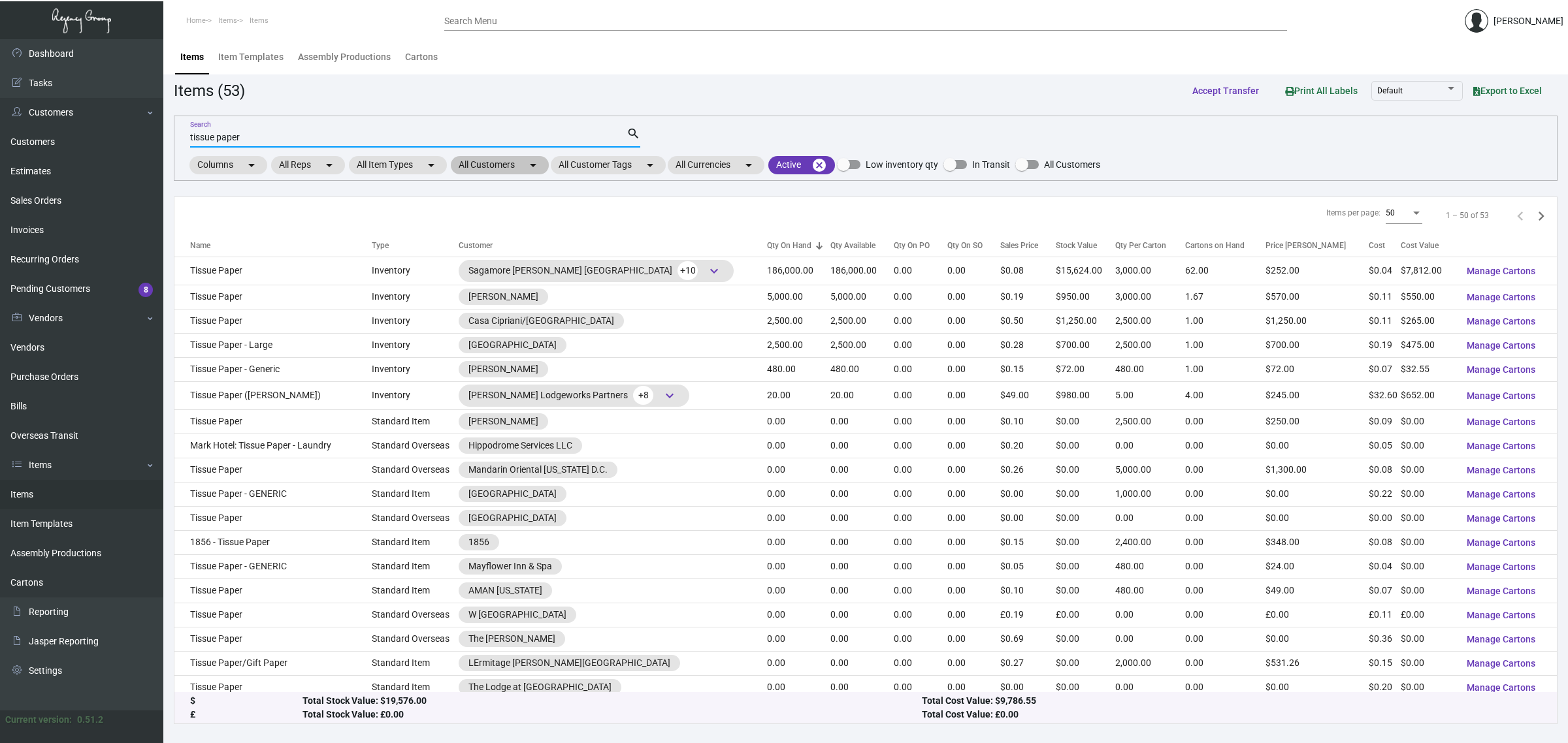
type input "tissue paper"
click at [475, 161] on mat-chip "All Customers arrow_drop_down" at bounding box center [500, 165] width 98 height 18
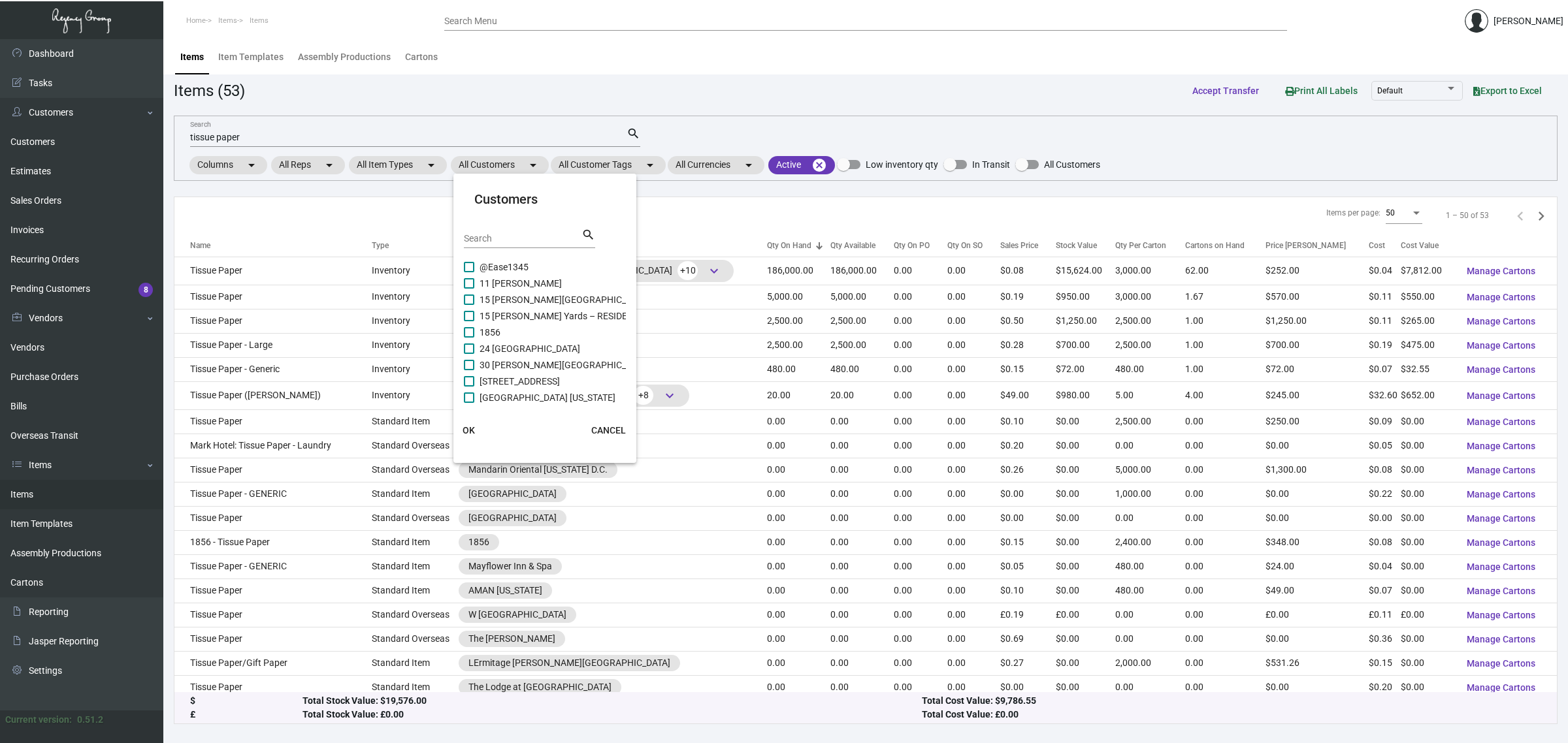
click at [501, 237] on input "Search" at bounding box center [523, 239] width 118 height 11
type input "montage"
click at [530, 331] on span "Montage International" at bounding box center [525, 332] width 91 height 16
click at [469, 338] on input "Montage International" at bounding box center [468, 338] width 1 height 1
checkbox input "true"
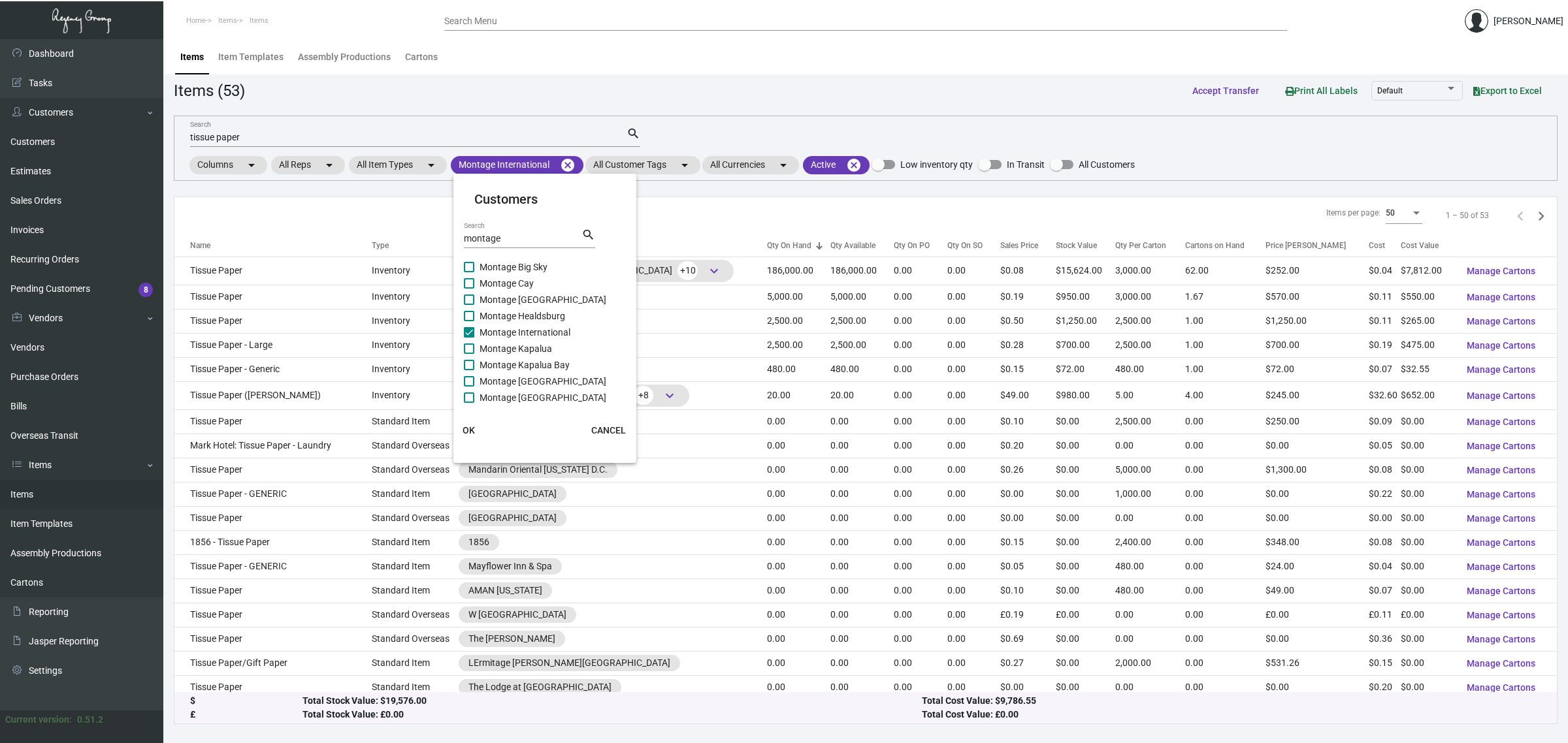
click at [465, 432] on span "OK" at bounding box center [469, 430] width 13 height 11
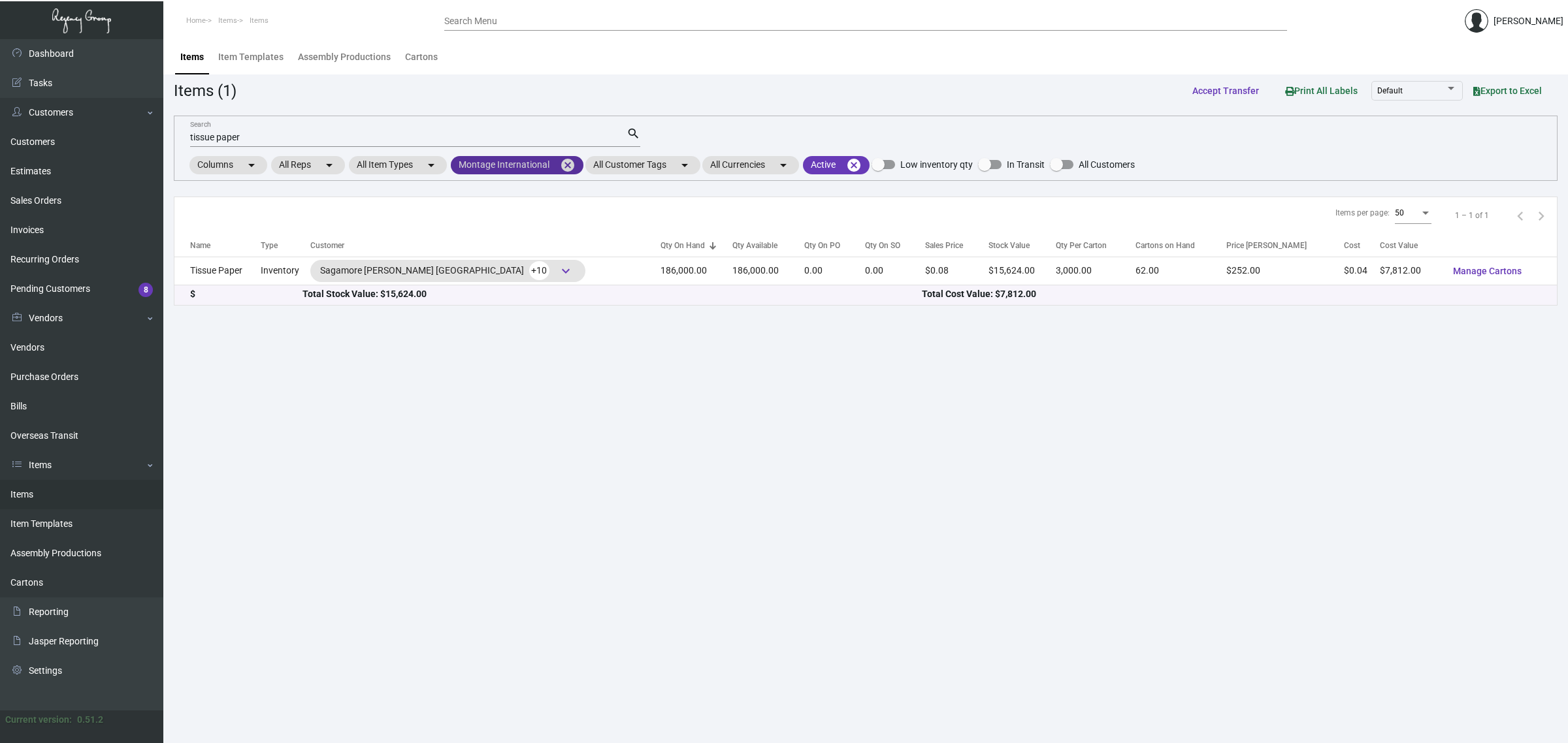
click at [569, 168] on mat-icon "cancel" at bounding box center [568, 165] width 16 height 16
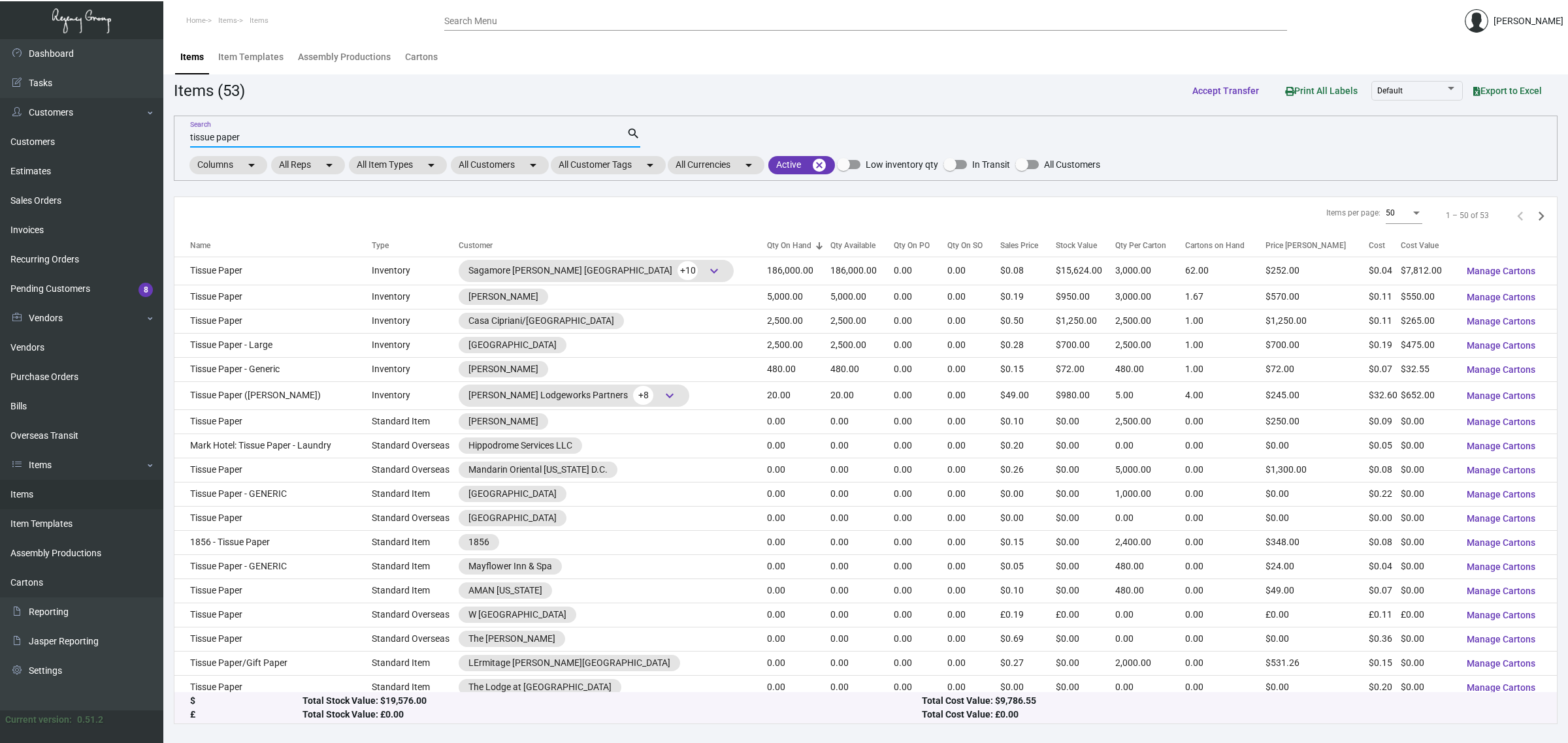
click at [463, 136] on input "tissue paper" at bounding box center [408, 137] width 436 height 11
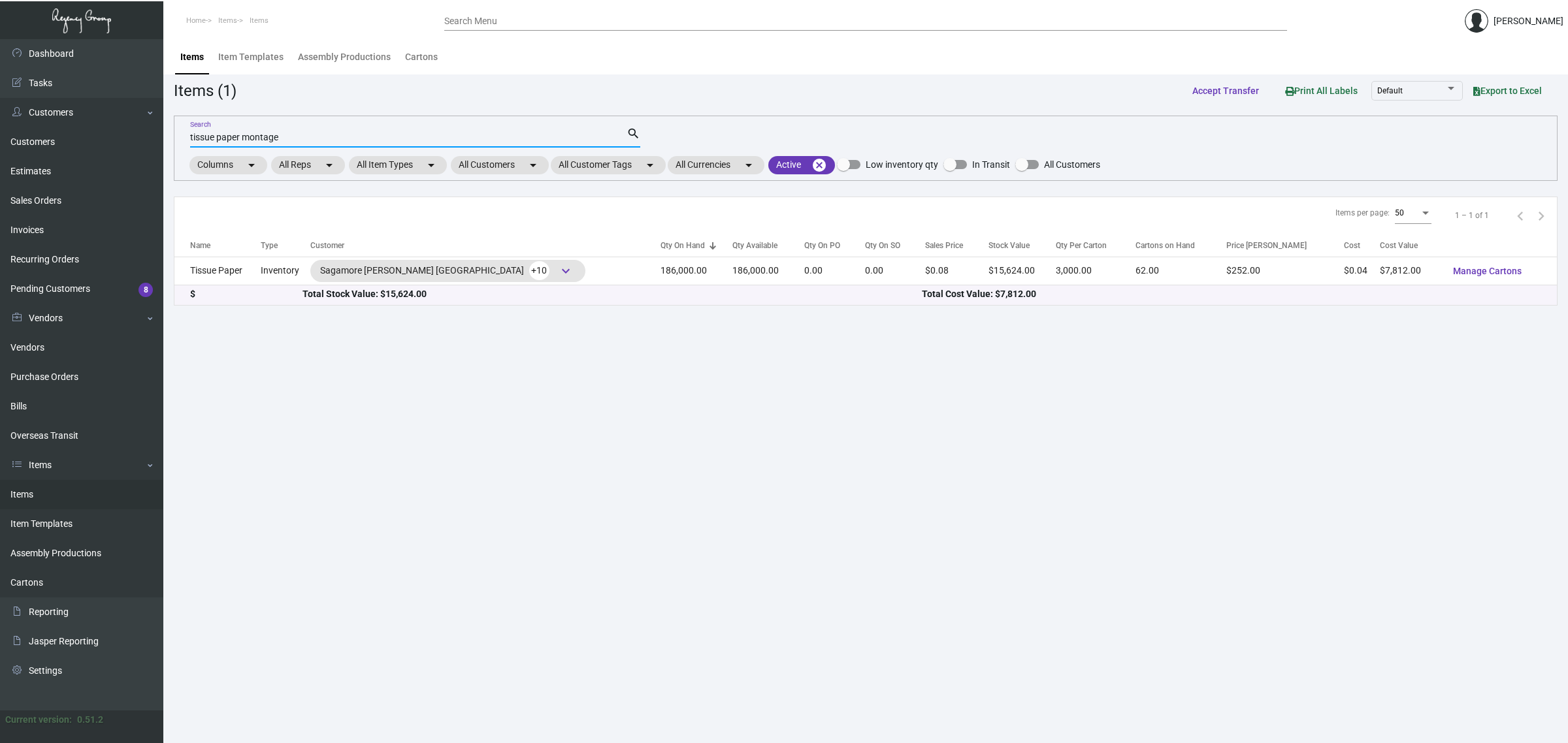
type input "tissue paper montage"
